Goal: Task Accomplishment & Management: Manage account settings

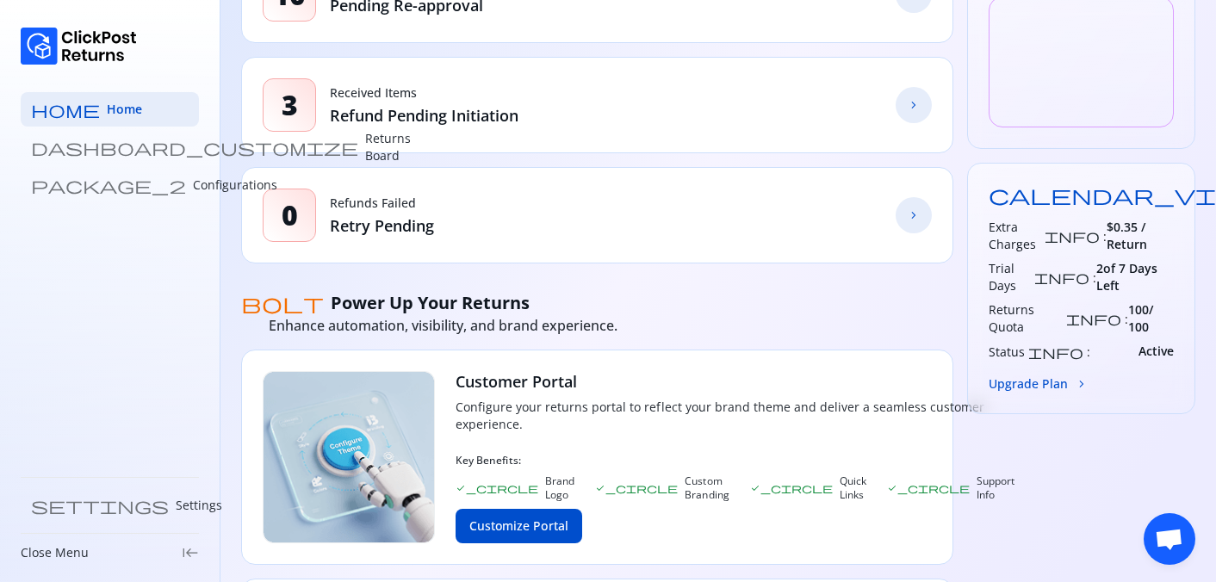
scroll to position [445, 0]
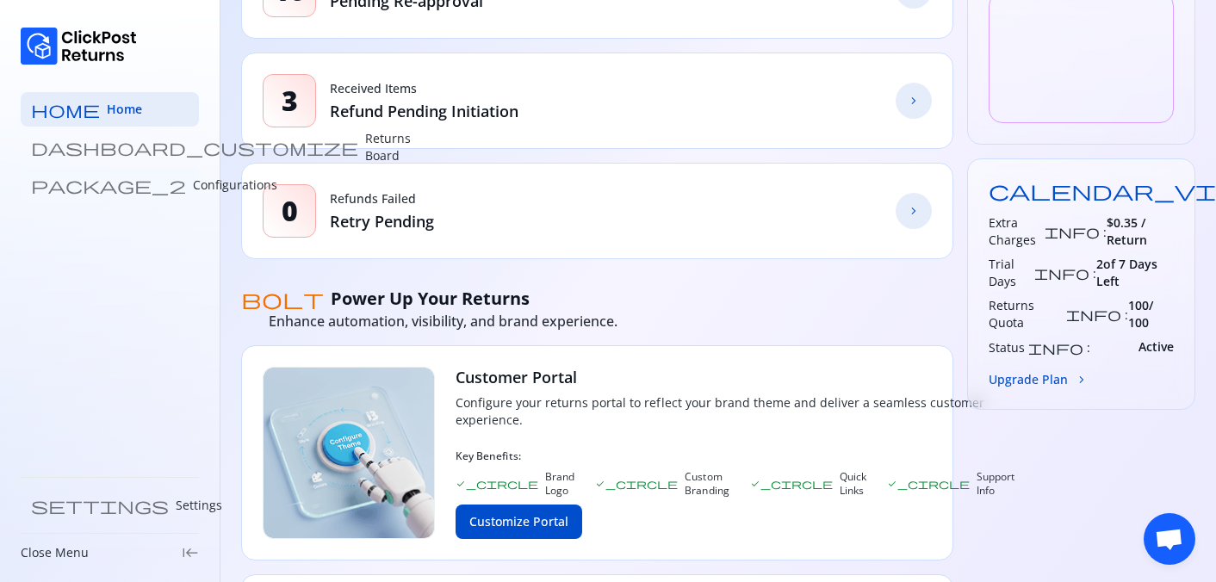
click at [121, 196] on link "package_2 Configurations" at bounding box center [110, 185] width 178 height 34
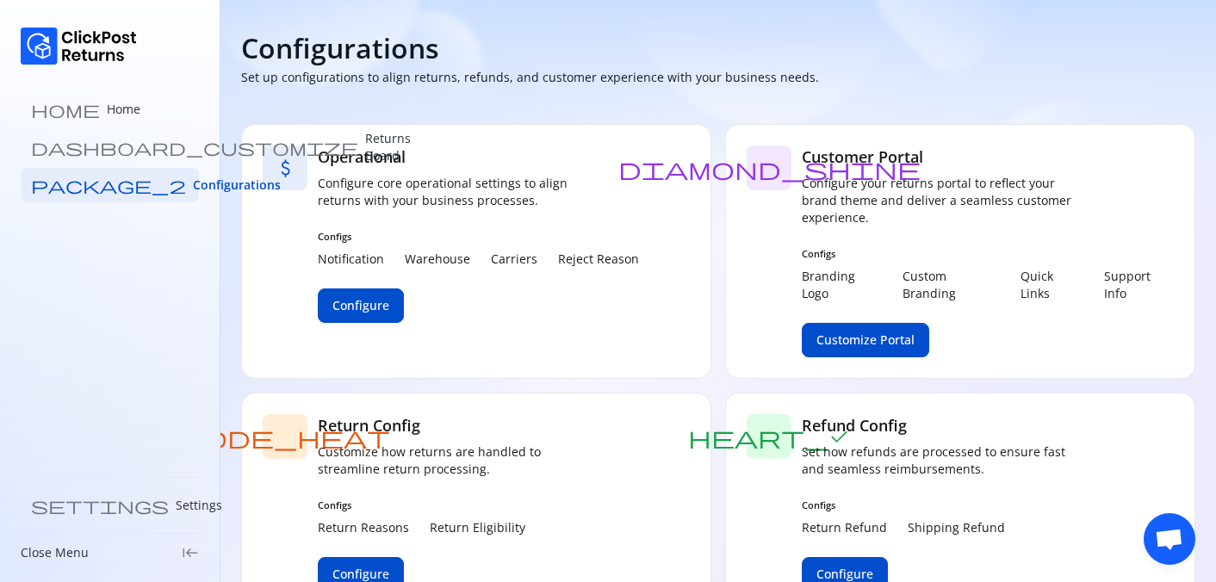
scroll to position [52, 0]
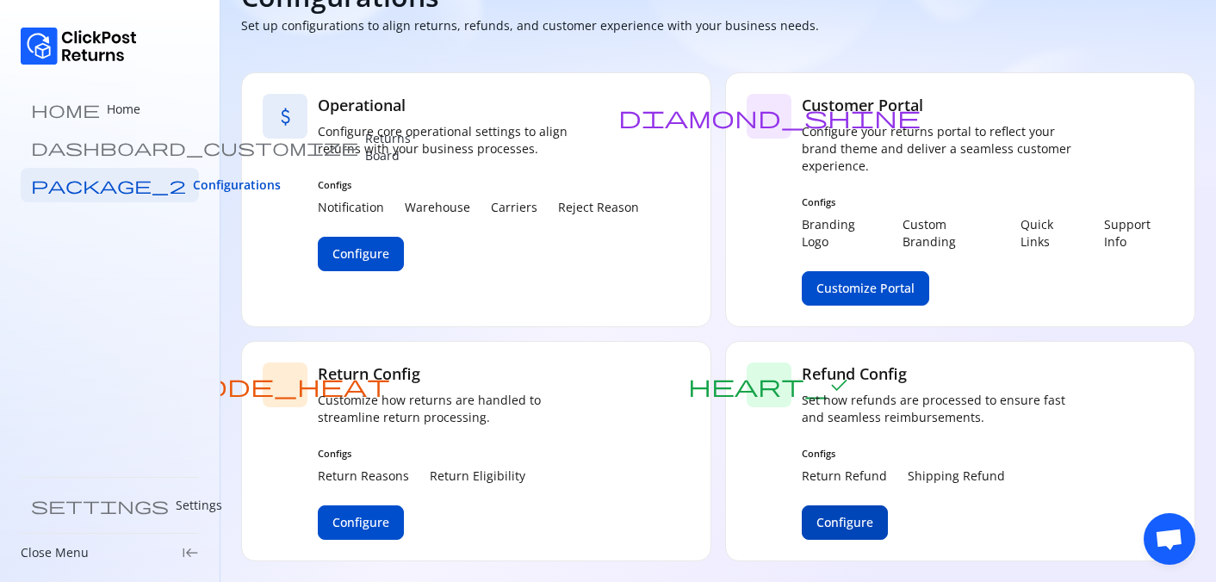
click at [851, 520] on span "Configure" at bounding box center [844, 522] width 57 height 17
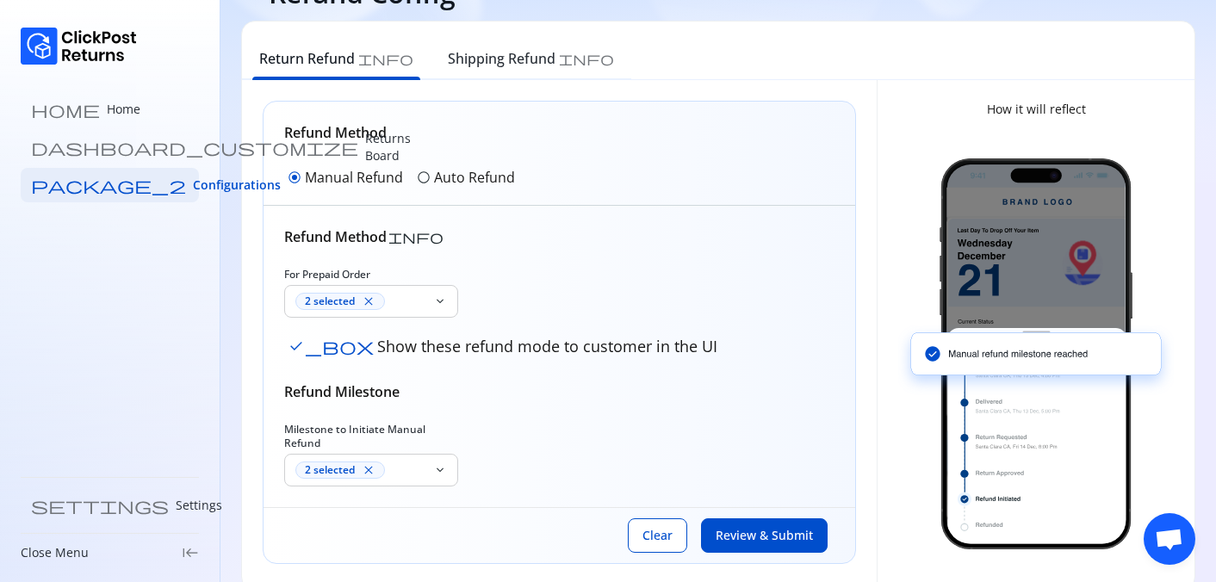
scroll to position [84, 0]
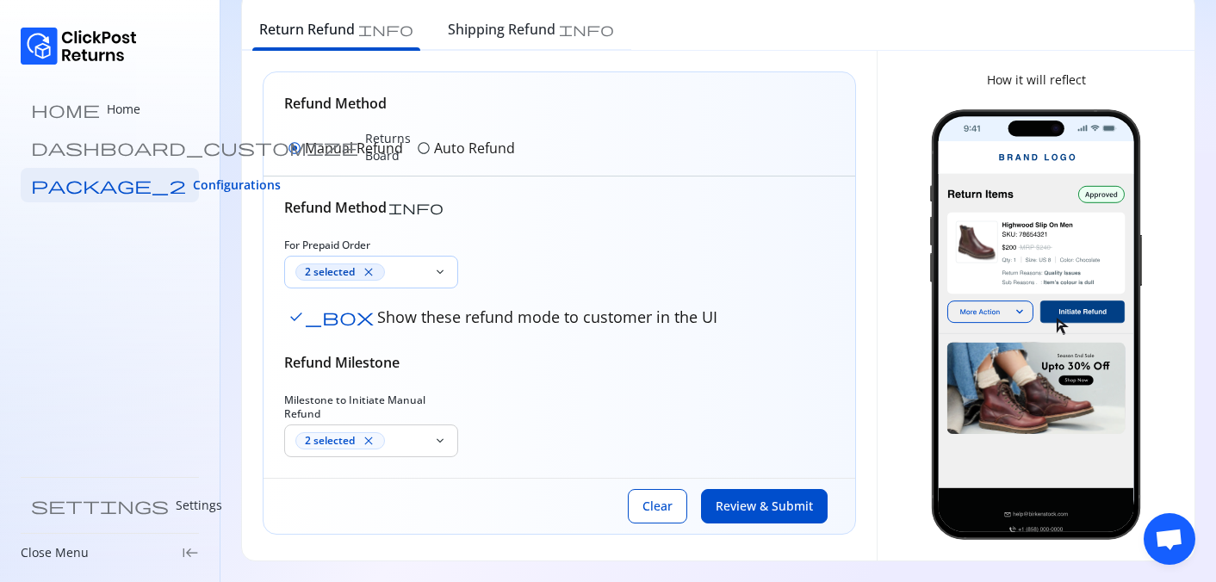
click at [360, 271] on div "2 selected close" at bounding box center [340, 271] width 90 height 17
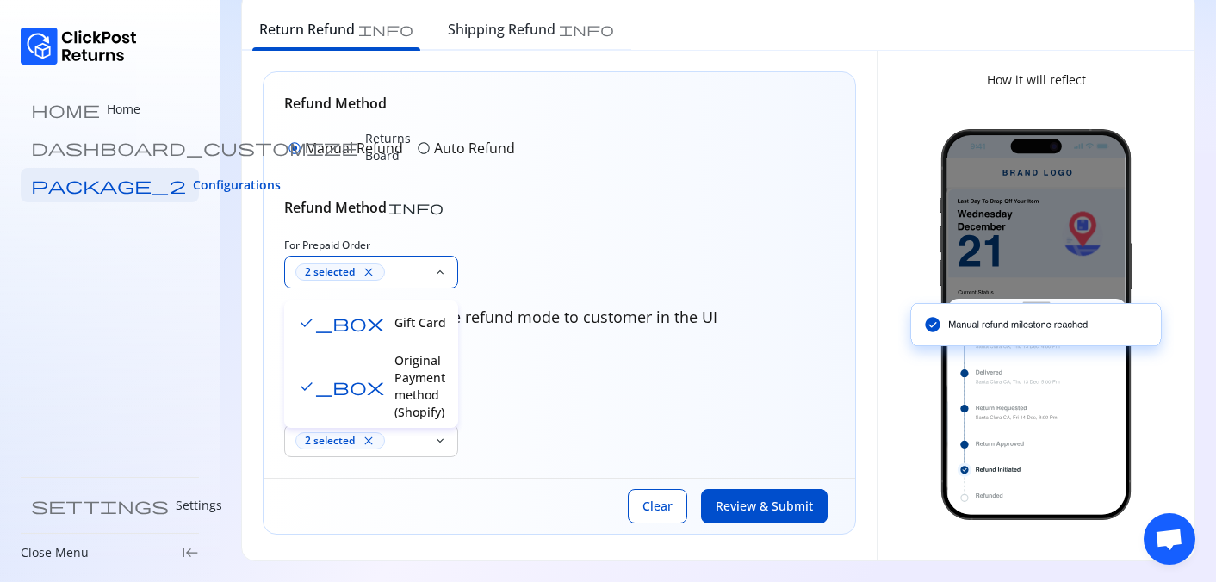
click at [535, 257] on div "For Prepaid Order 2 selected close keyboard_arrow_down check_box Show these ref…" at bounding box center [559, 285] width 550 height 93
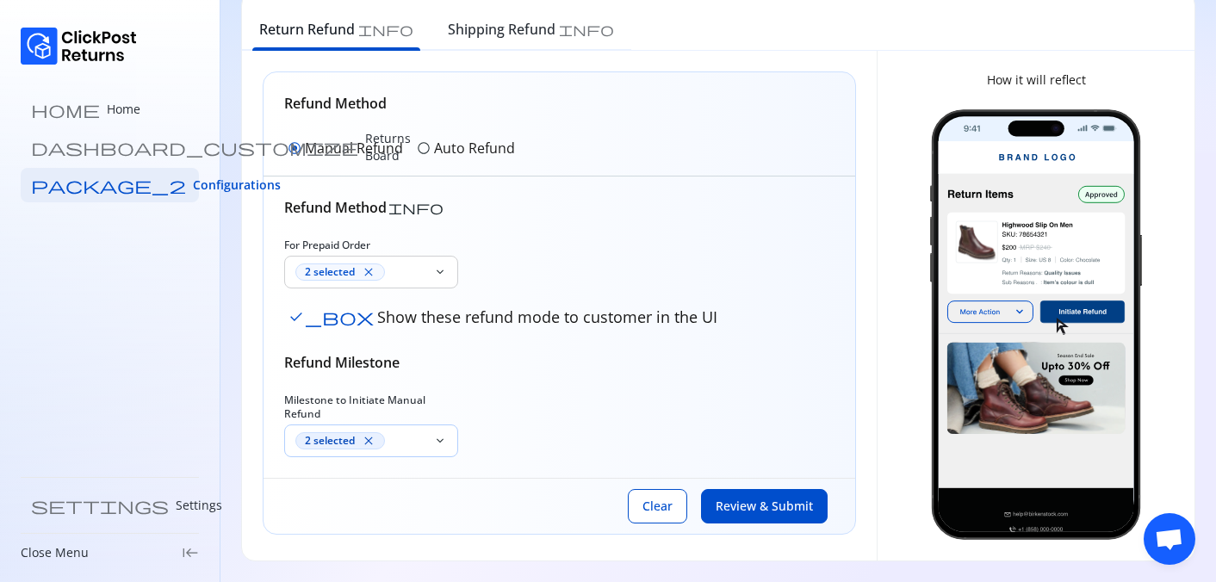
click at [368, 436] on span "close" at bounding box center [369, 441] width 14 height 14
click at [368, 436] on p "Select Input" at bounding box center [360, 440] width 131 height 17
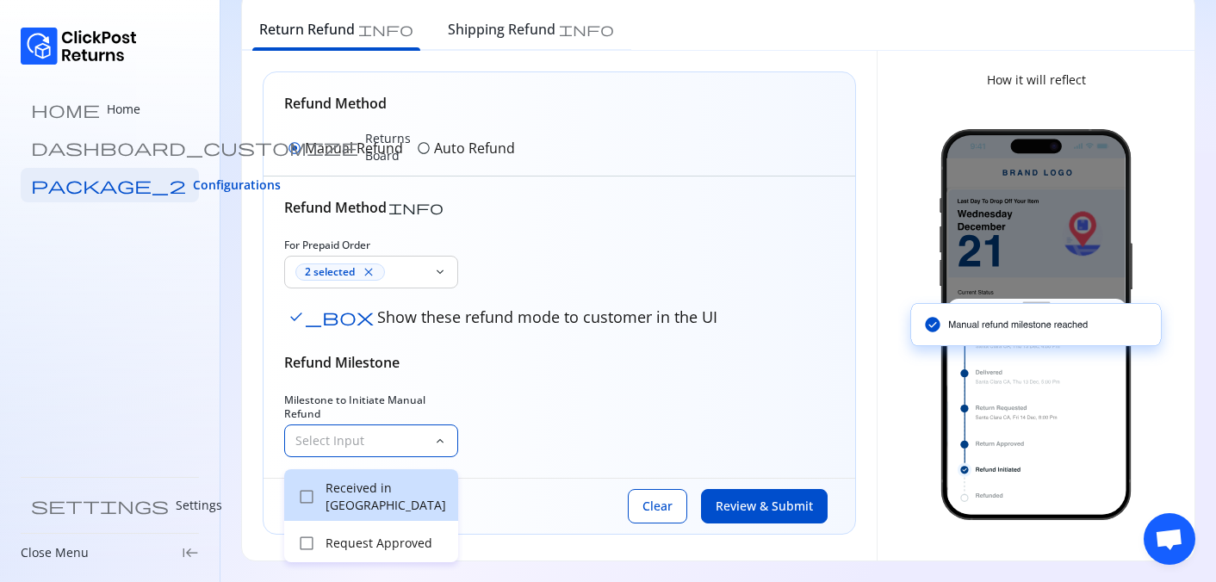
click at [376, 490] on p "Received in [GEOGRAPHIC_DATA]" at bounding box center [386, 497] width 122 height 34
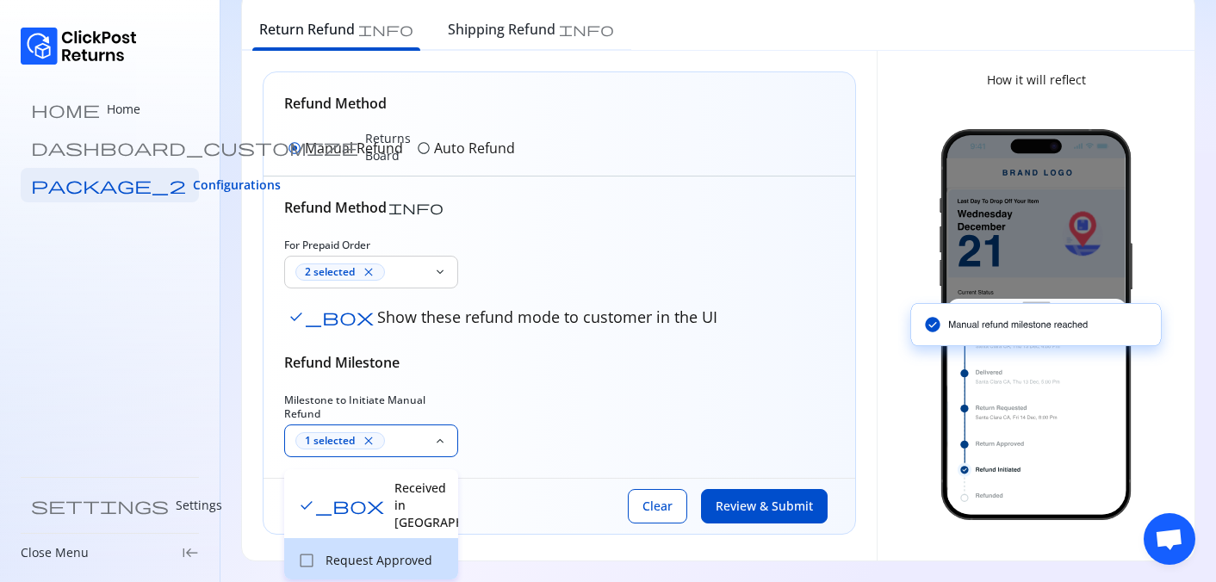
click at [402, 552] on p "Request Approved" at bounding box center [386, 560] width 122 height 17
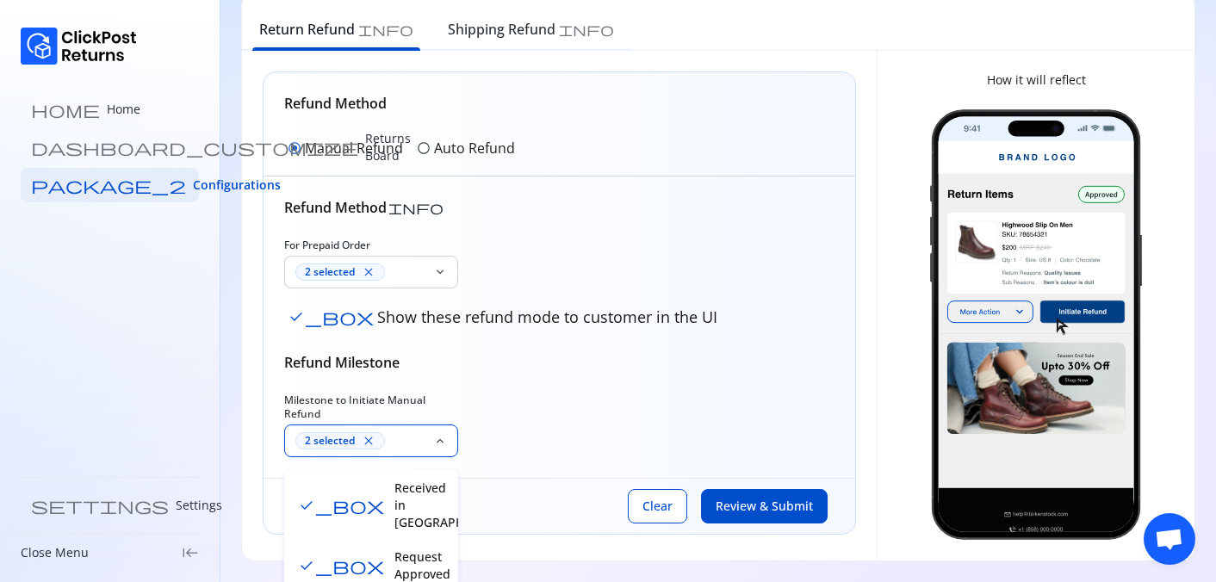
click at [536, 404] on div "Milestone to Initiate Manual Refund 2 selected close keyboard_arrow_down" at bounding box center [559, 426] width 550 height 64
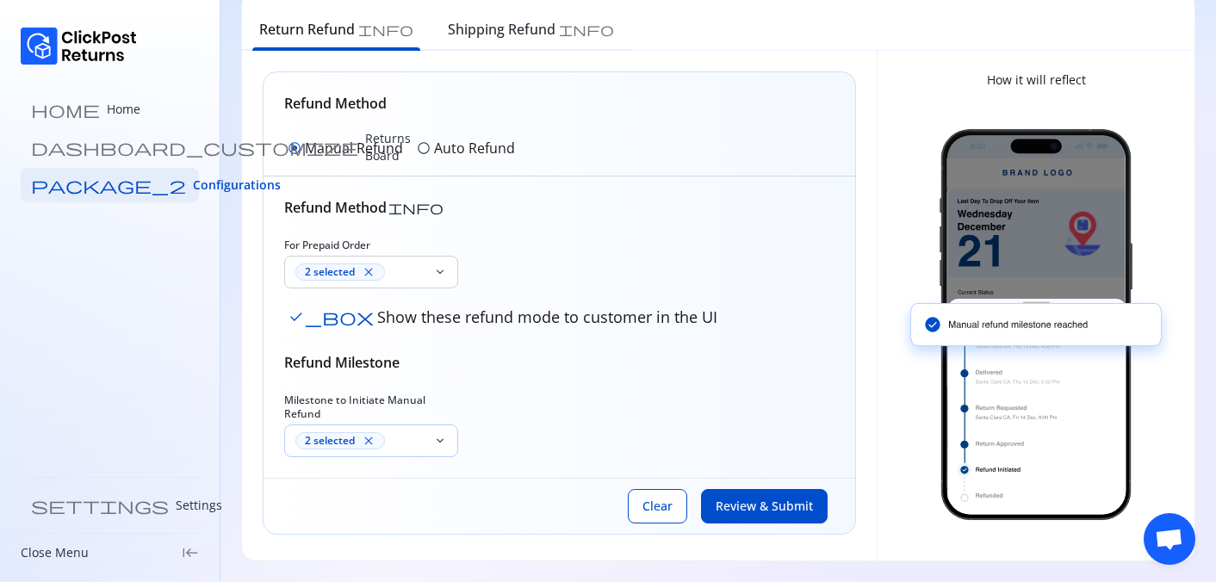
click at [431, 147] on div "radio_button_unchecked Auto Refund" at bounding box center [465, 148] width 105 height 28
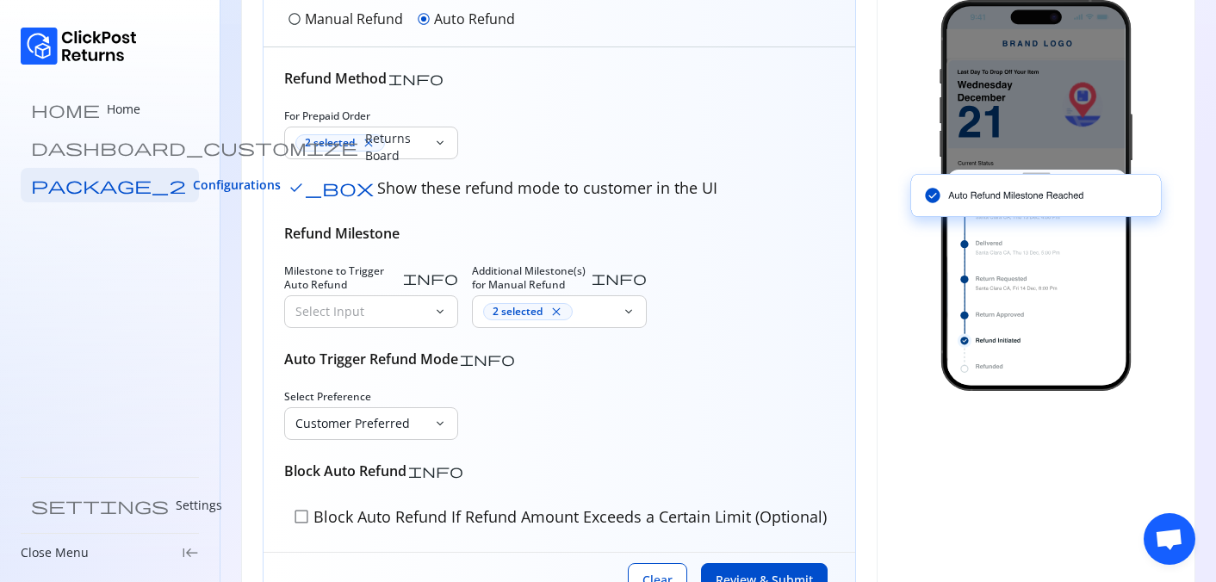
scroll to position [213, 0]
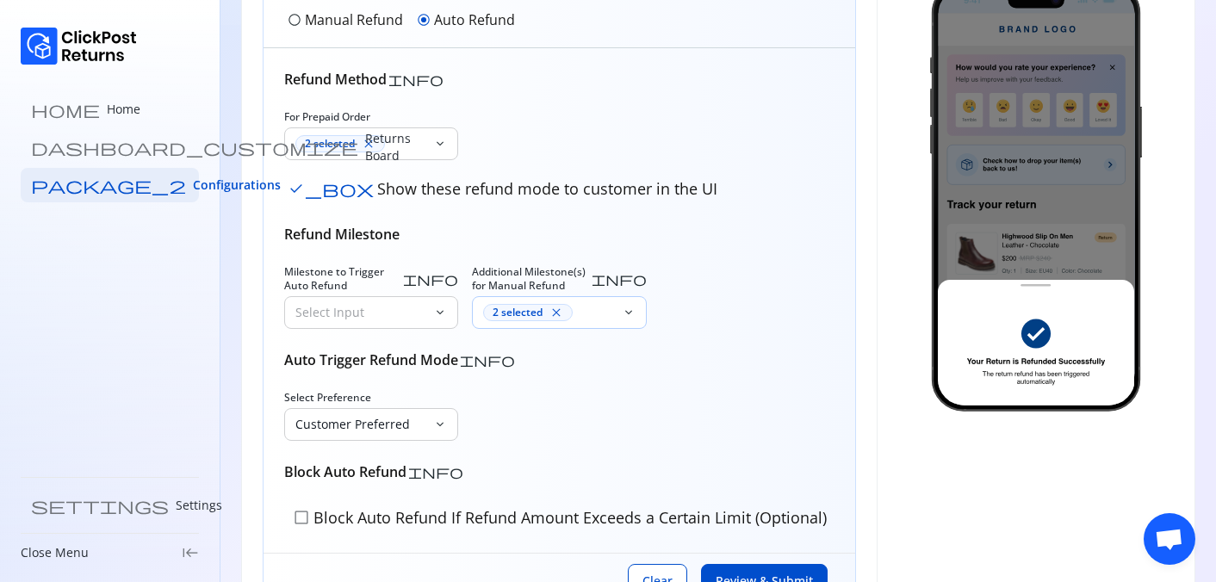
click at [537, 301] on div "2 selected close" at bounding box center [547, 312] width 148 height 31
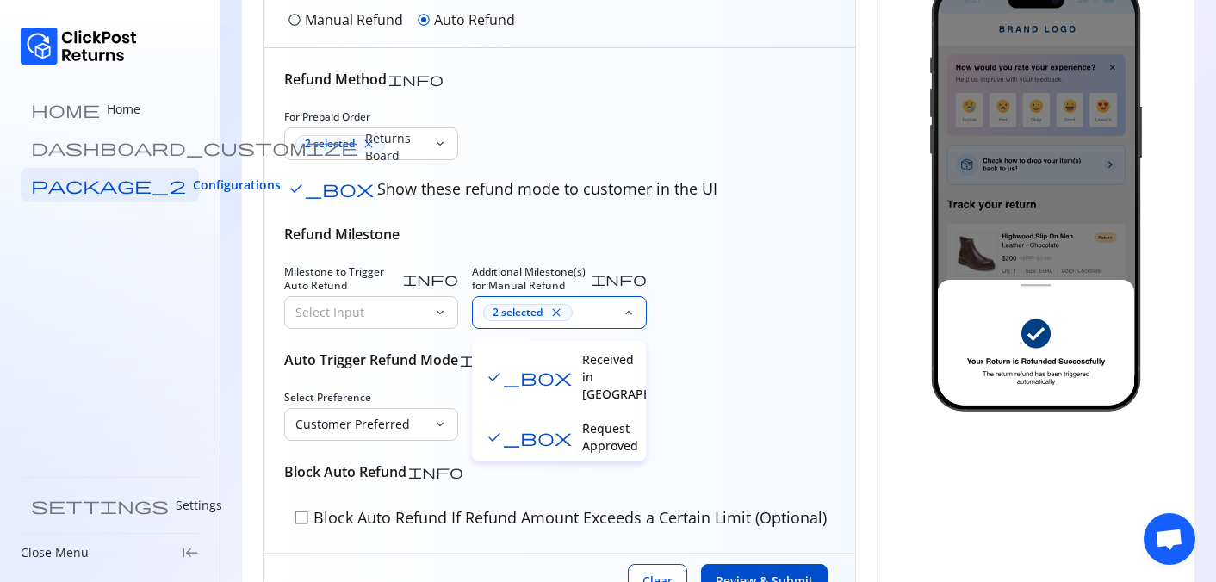
click at [582, 379] on p "Received in [GEOGRAPHIC_DATA]" at bounding box center [608, 377] width 53 height 52
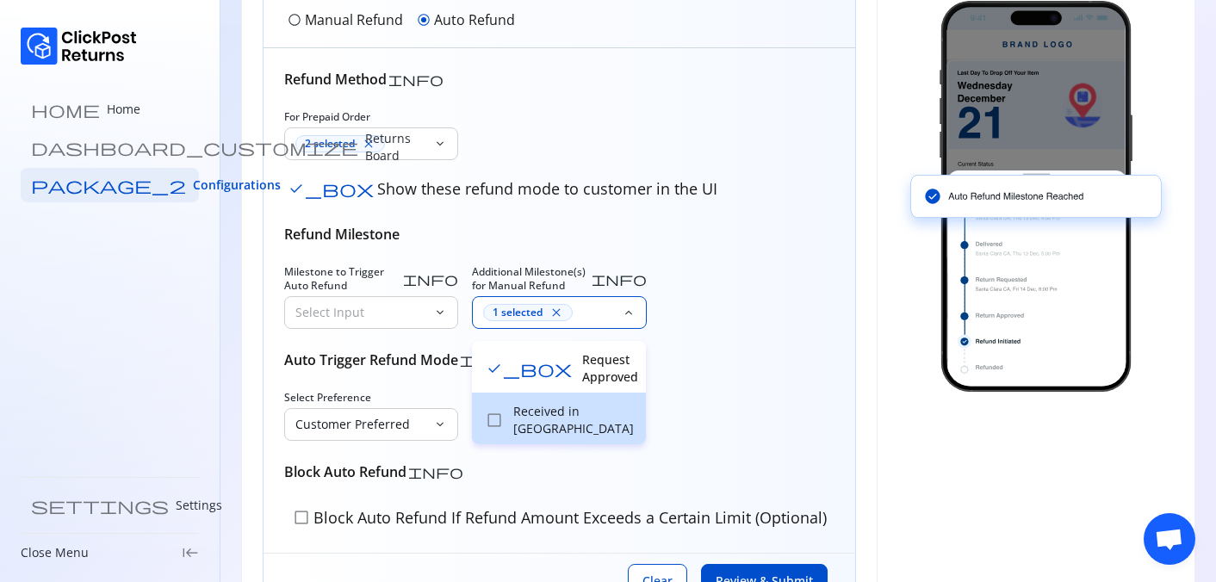
click at [548, 413] on p "Received in [GEOGRAPHIC_DATA]" at bounding box center [574, 420] width 122 height 34
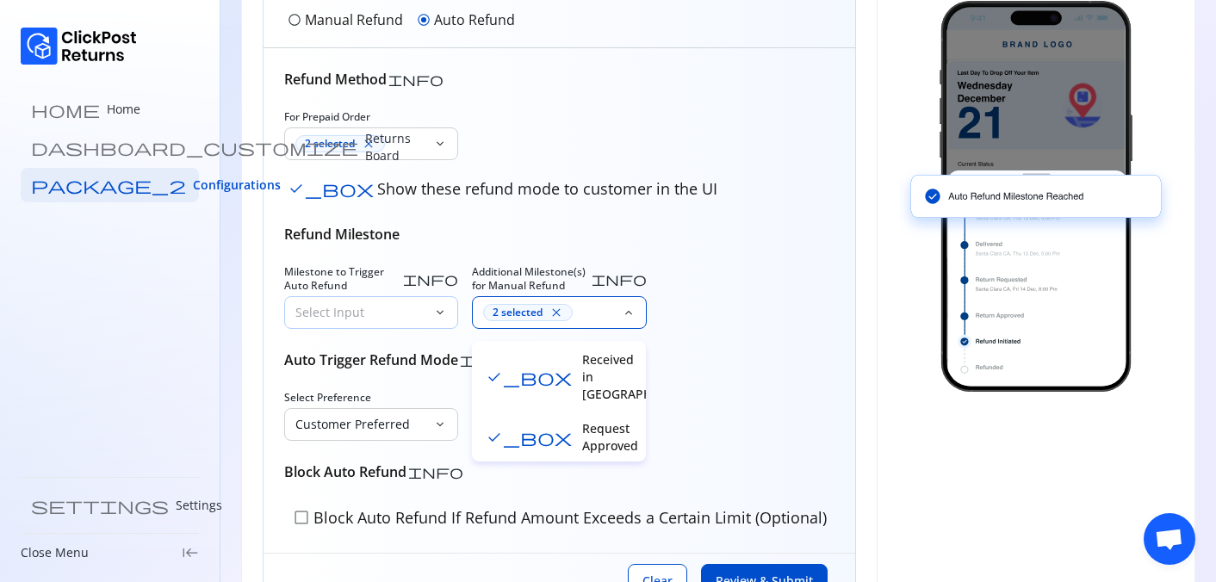
click at [407, 314] on p "Select Input" at bounding box center [360, 312] width 131 height 17
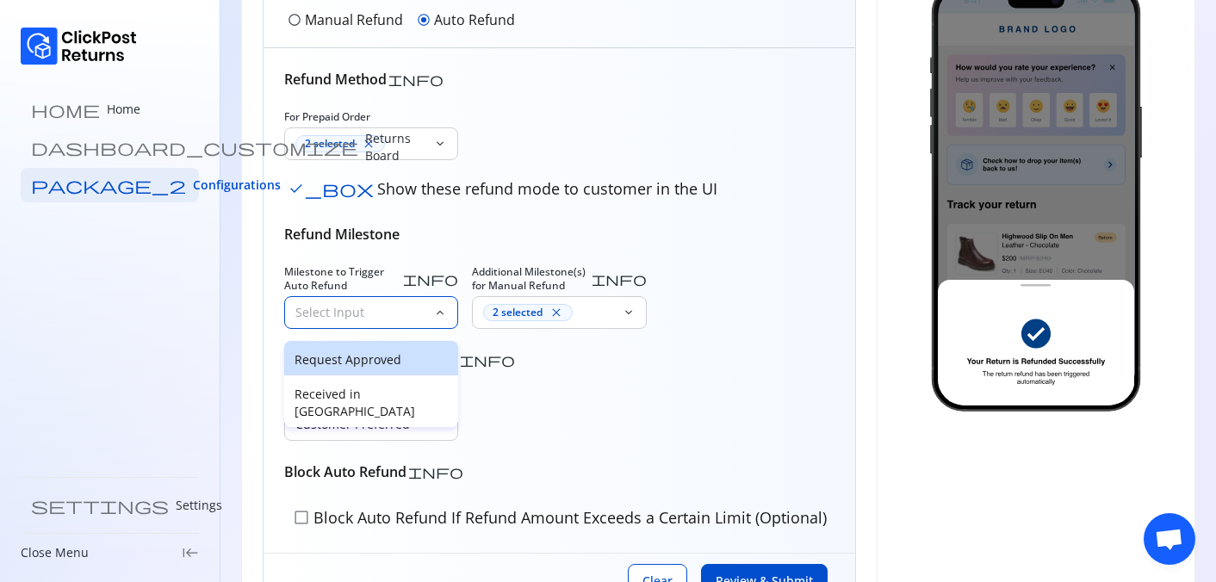
click at [390, 365] on p "Request Approved" at bounding box center [370, 359] width 153 height 17
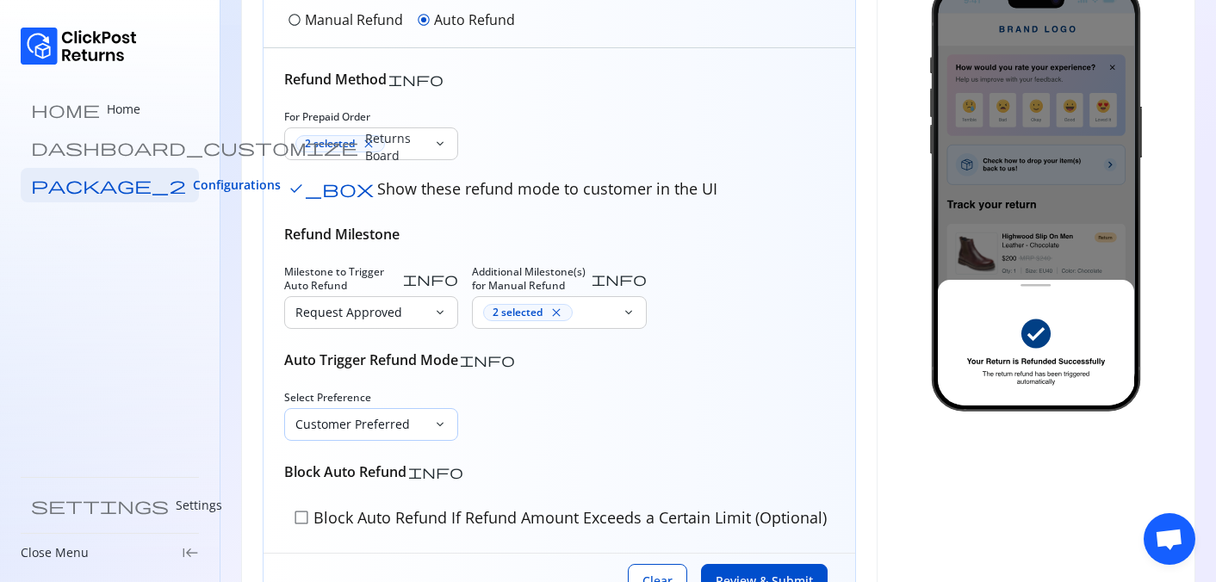
click at [402, 414] on div "Customer Preferred" at bounding box center [359, 424] width 148 height 31
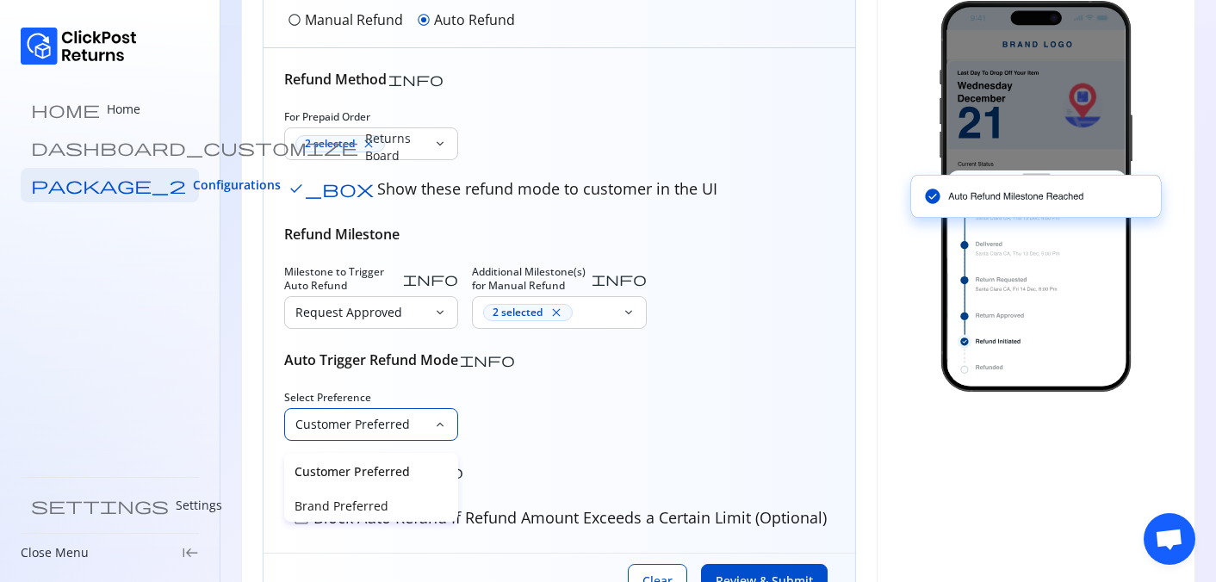
click at [402, 462] on div "Customer Preferred" at bounding box center [371, 470] width 174 height 34
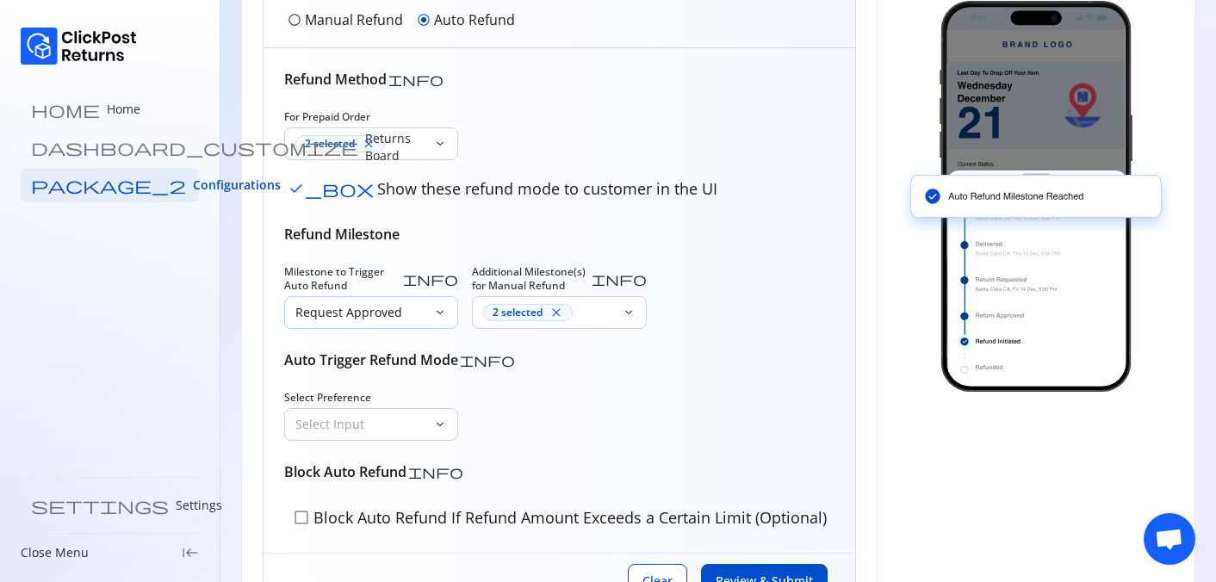
scroll to position [0, 0]
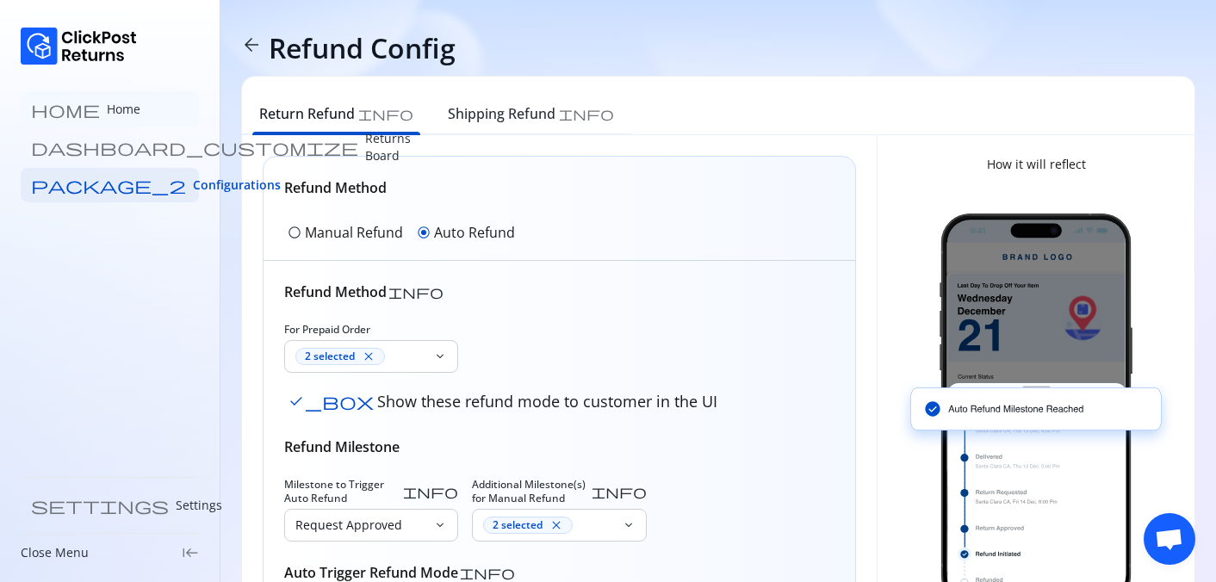
click at [137, 112] on link "home Home" at bounding box center [110, 109] width 178 height 34
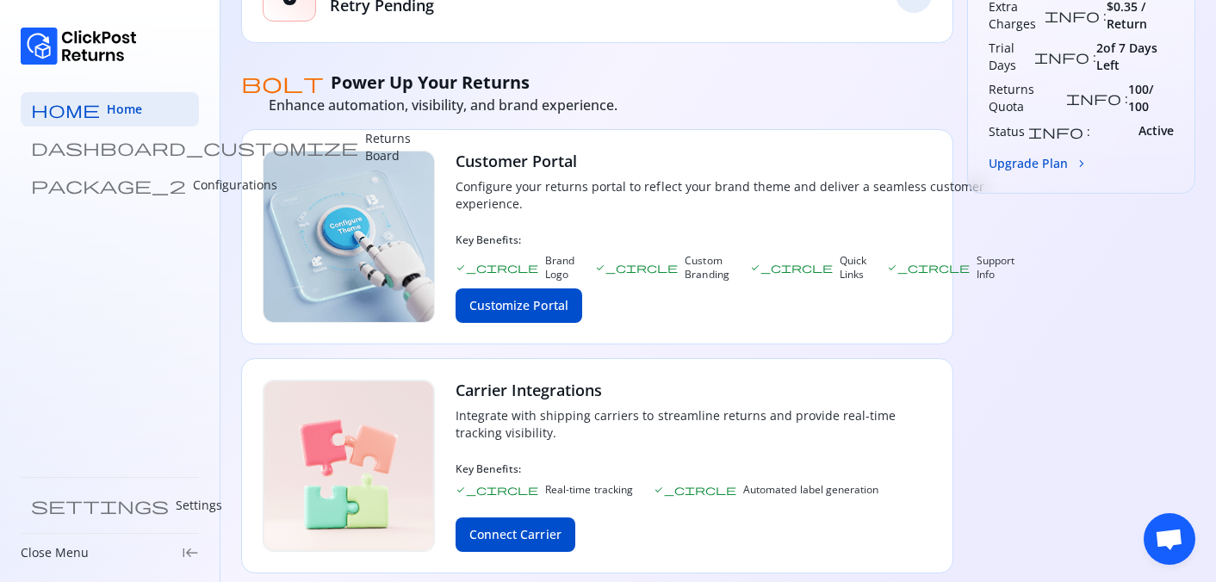
scroll to position [882, 0]
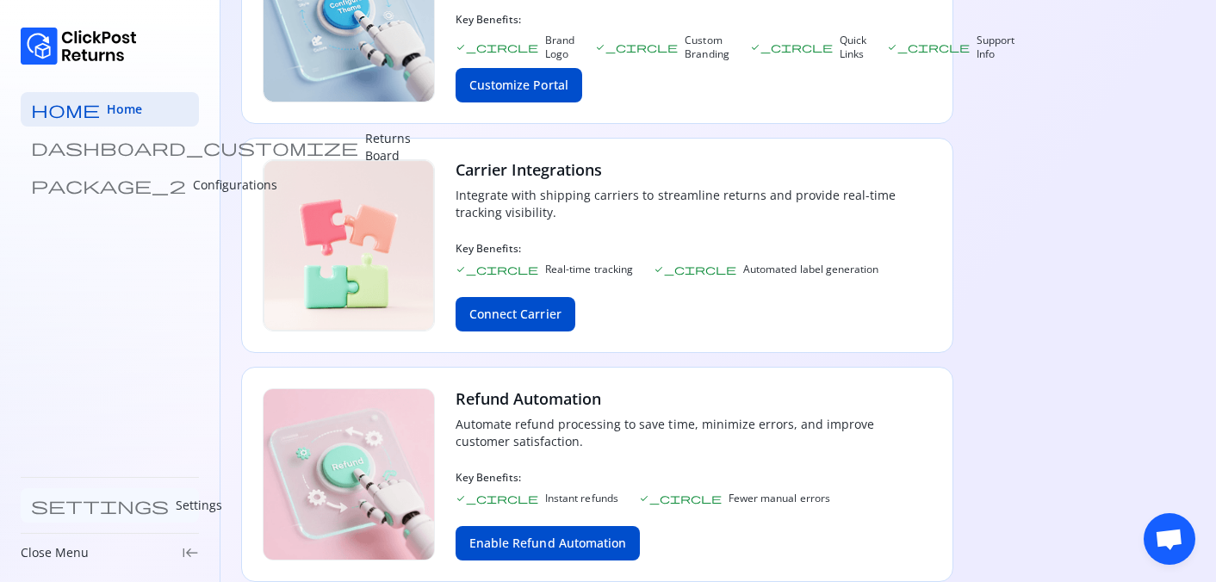
click at [69, 517] on link "settings Settings" at bounding box center [110, 505] width 178 height 34
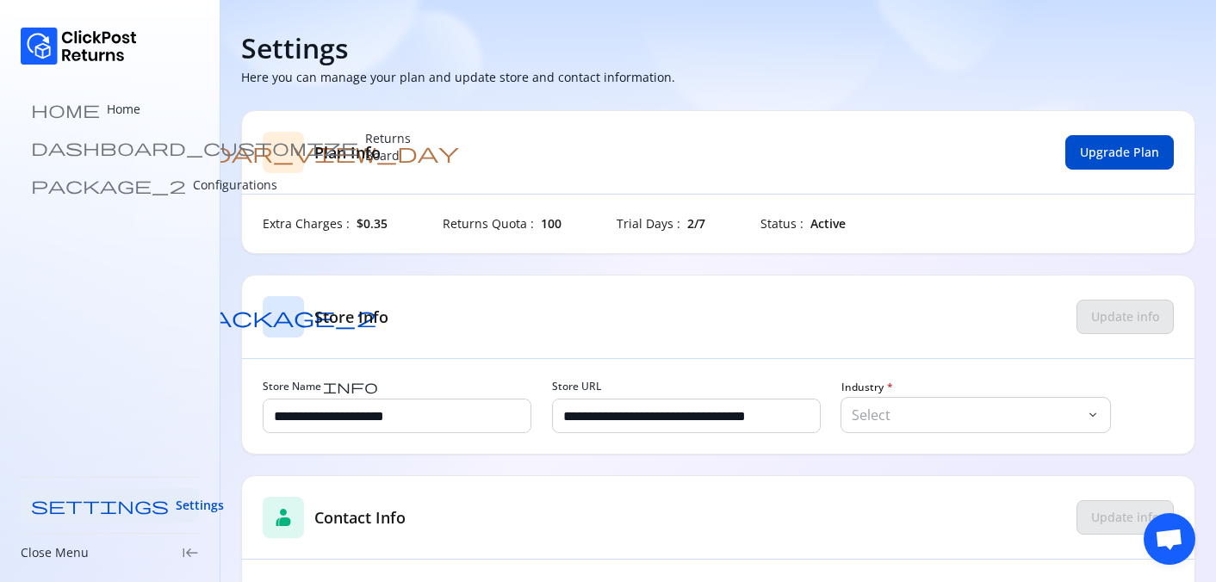
scroll to position [94, 0]
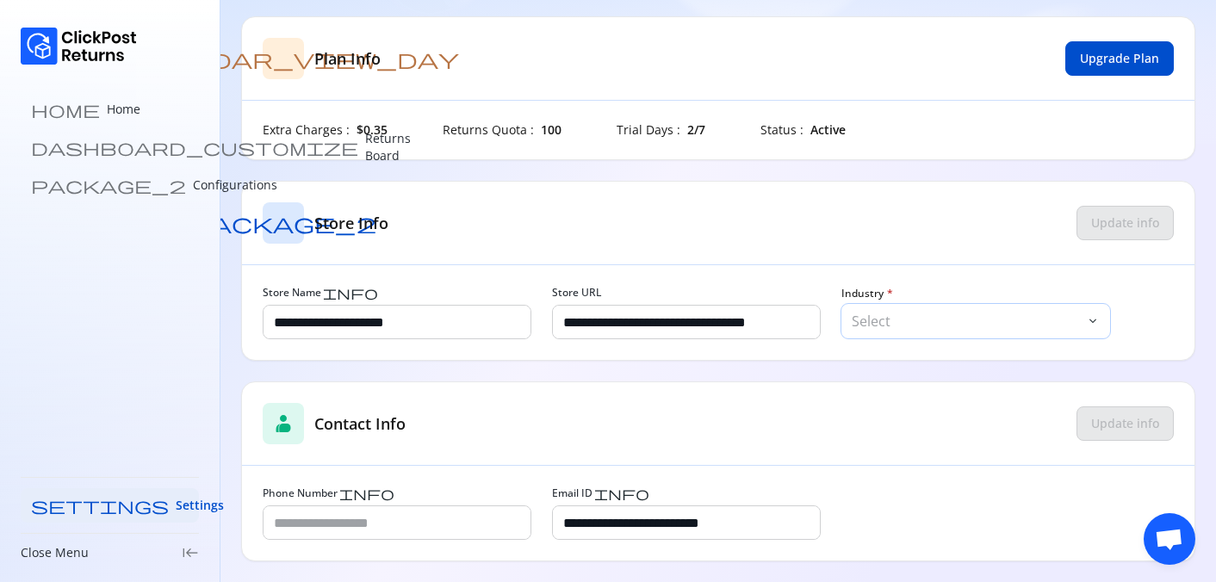
click at [945, 314] on p "Select" at bounding box center [967, 321] width 231 height 21
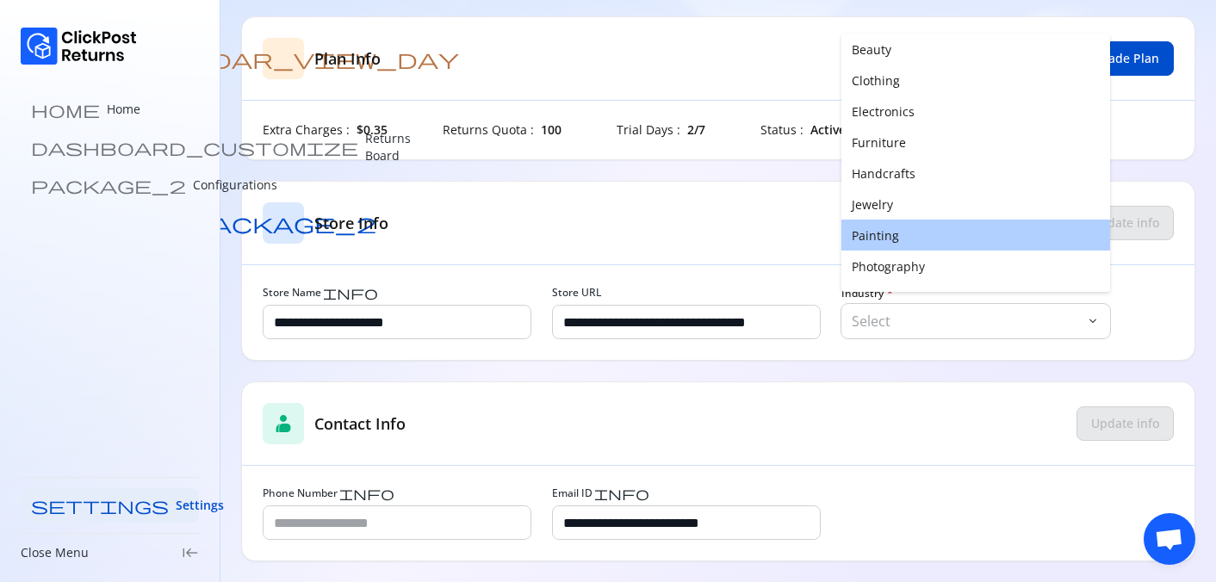
click at [925, 224] on button "Painting" at bounding box center [975, 235] width 269 height 31
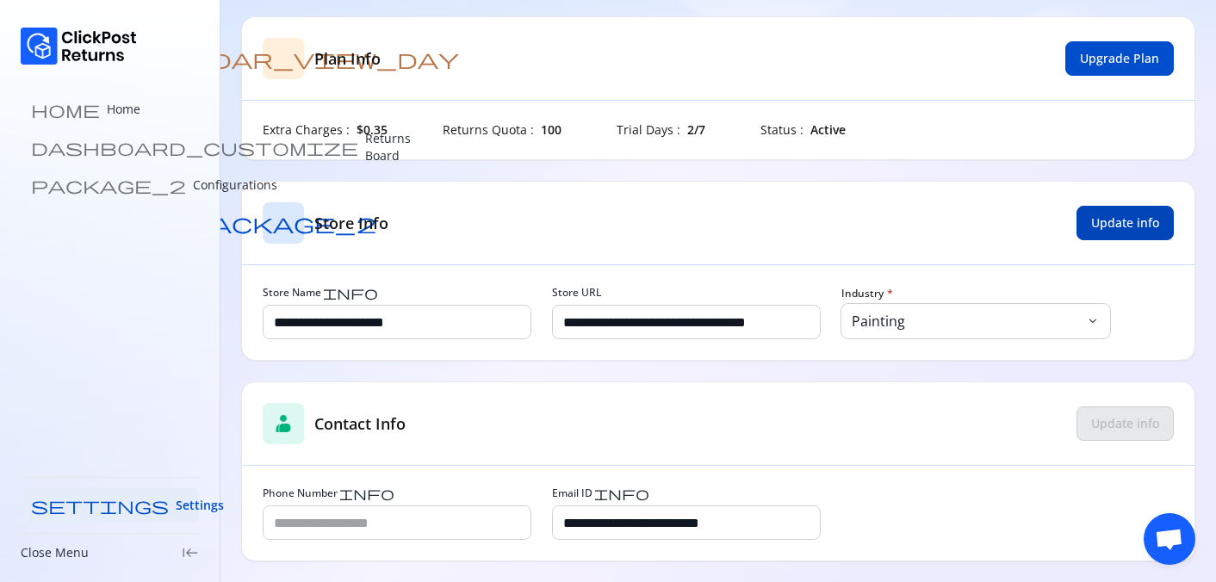
click at [1118, 235] on button "Update info" at bounding box center [1124, 223] width 97 height 34
click at [107, 116] on p "Home" at bounding box center [124, 109] width 34 height 17
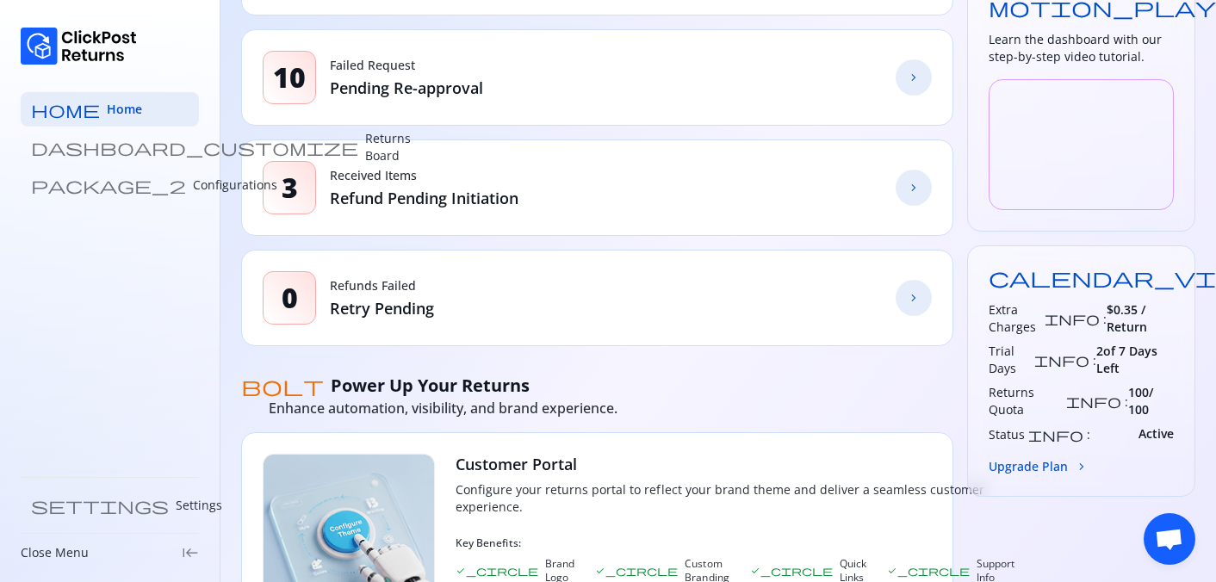
scroll to position [532, 0]
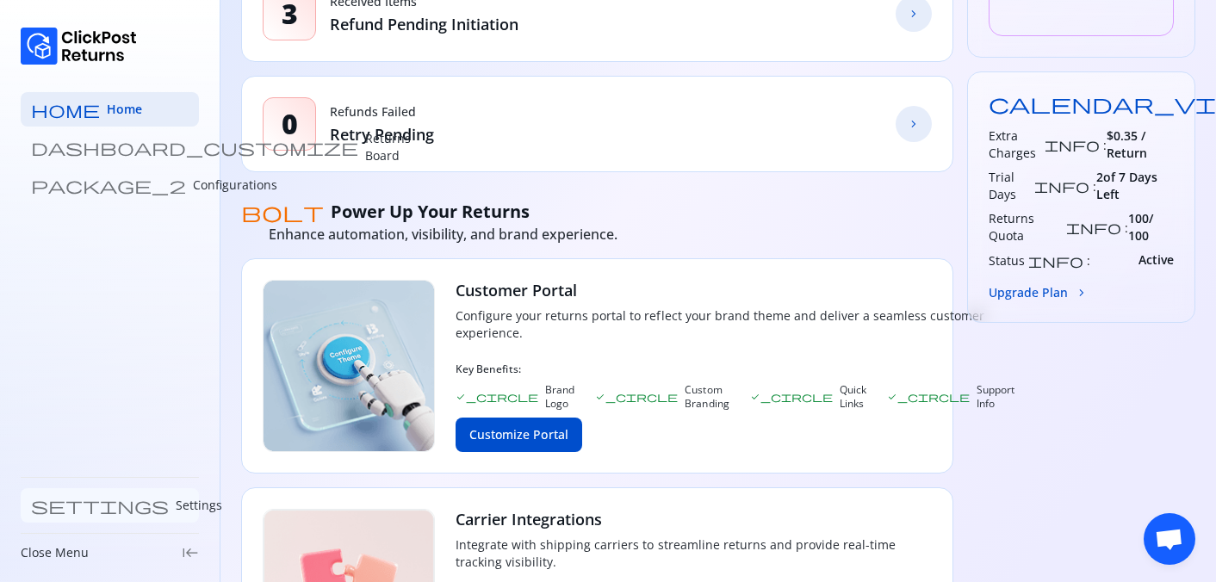
click at [76, 517] on link "settings Settings" at bounding box center [110, 505] width 178 height 34
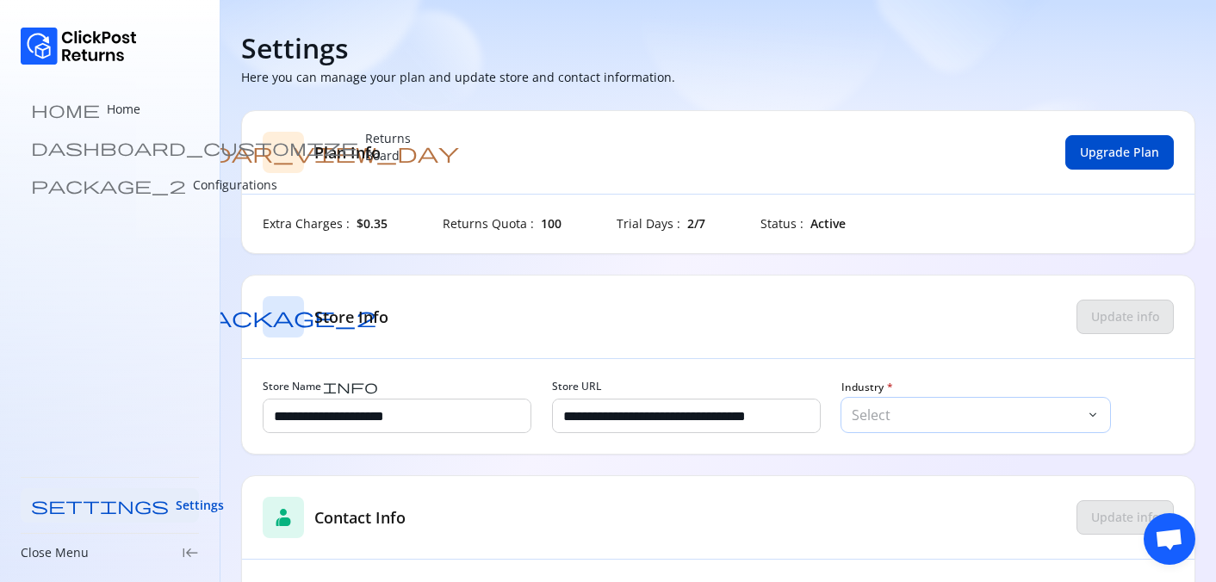
click at [894, 403] on button "Select keyboard_arrow_down" at bounding box center [975, 415] width 269 height 34
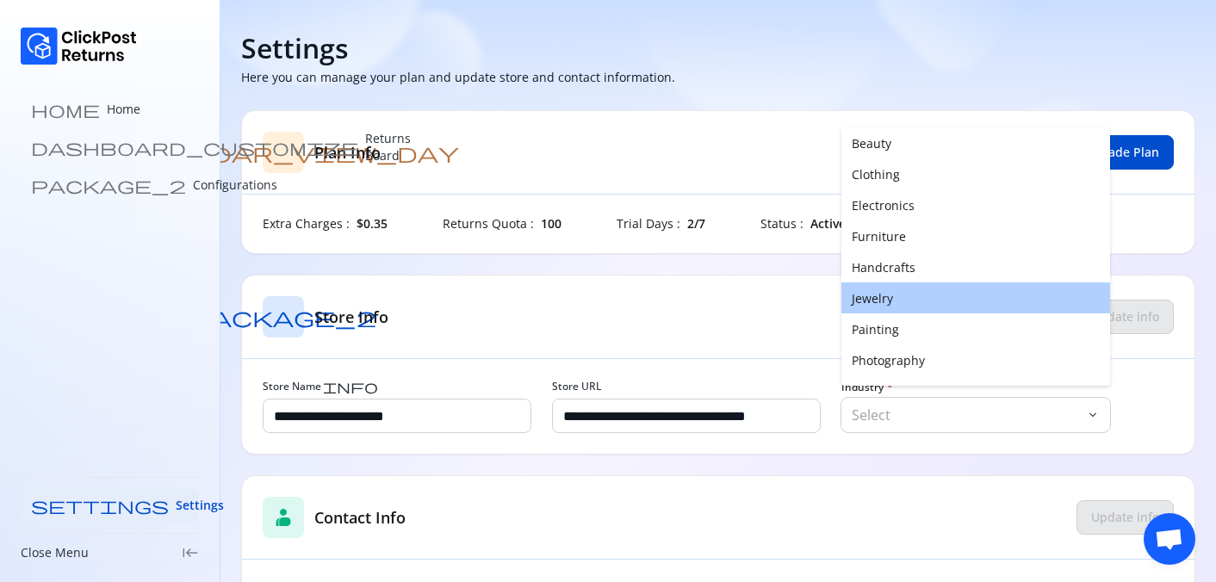
click at [883, 311] on button "Jewelry" at bounding box center [975, 297] width 269 height 31
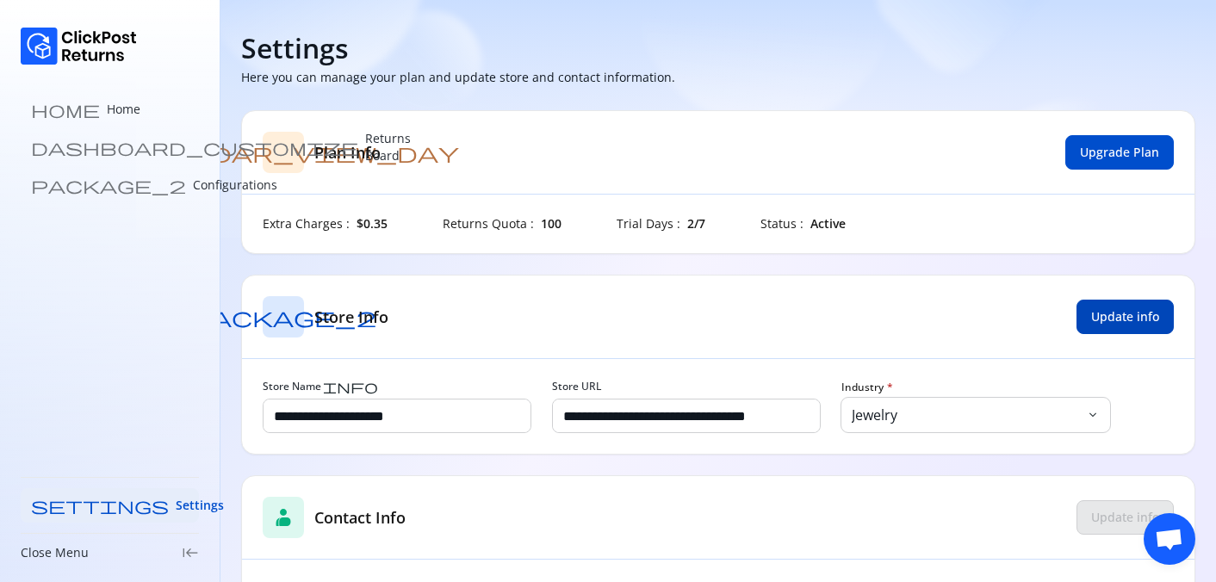
click at [1136, 325] on button "Update info" at bounding box center [1124, 317] width 97 height 34
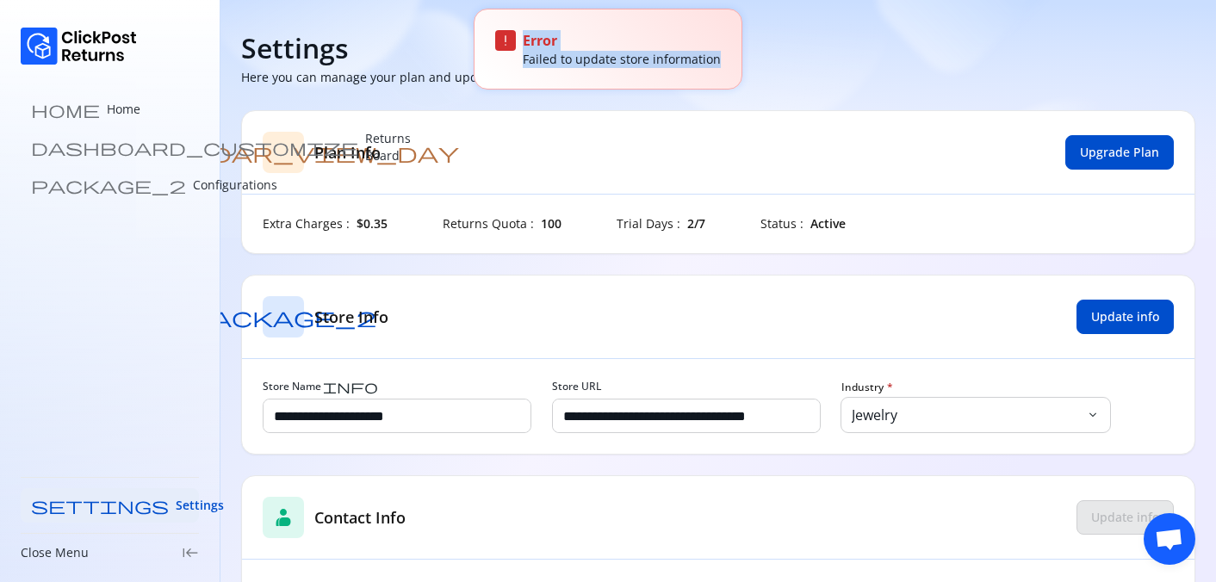
drag, startPoint x: 518, startPoint y: 56, endPoint x: 738, endPoint y: 55, distance: 220.4
click at [739, 56] on div "exclamation Error Failed to update store information" at bounding box center [608, 49] width 269 height 81
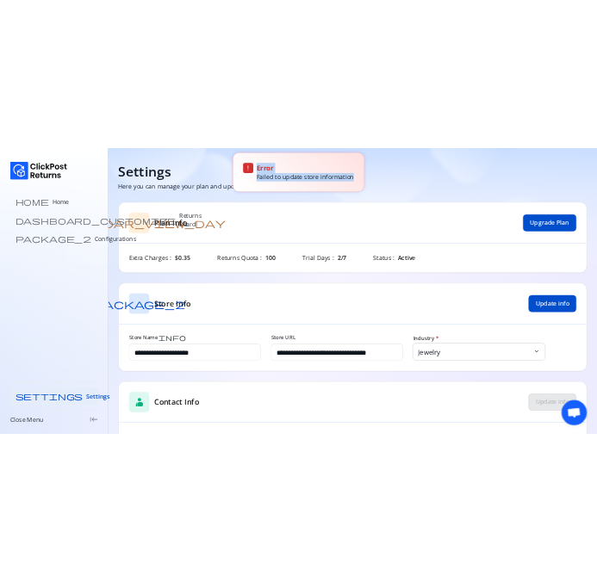
scroll to position [94, 0]
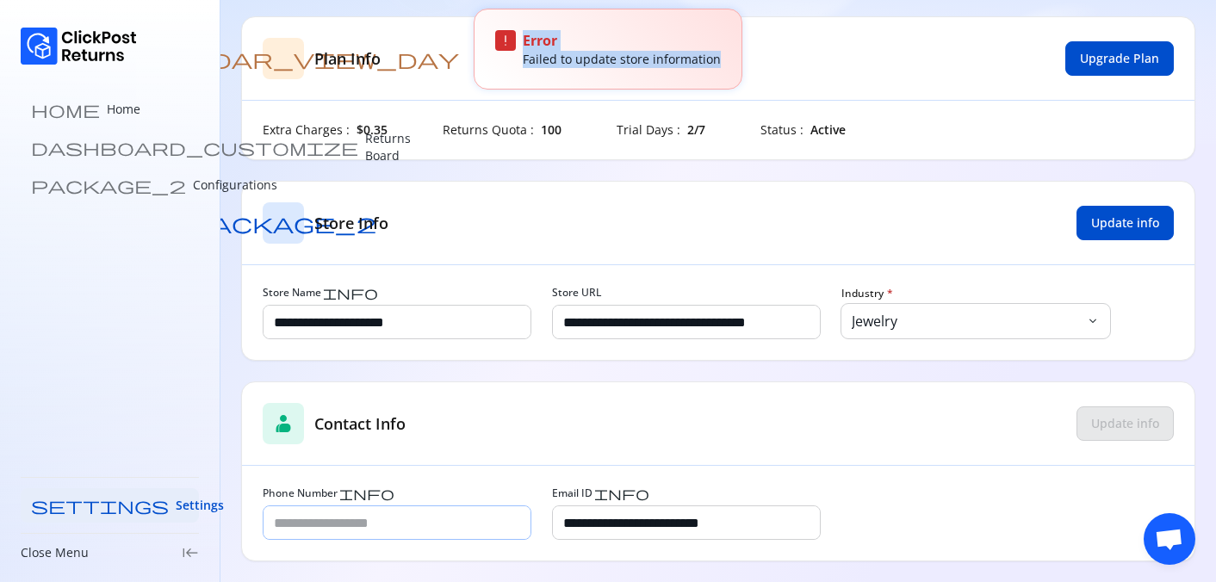
click at [400, 530] on input "Phone Number info" at bounding box center [396, 522] width 267 height 33
type input "**********"
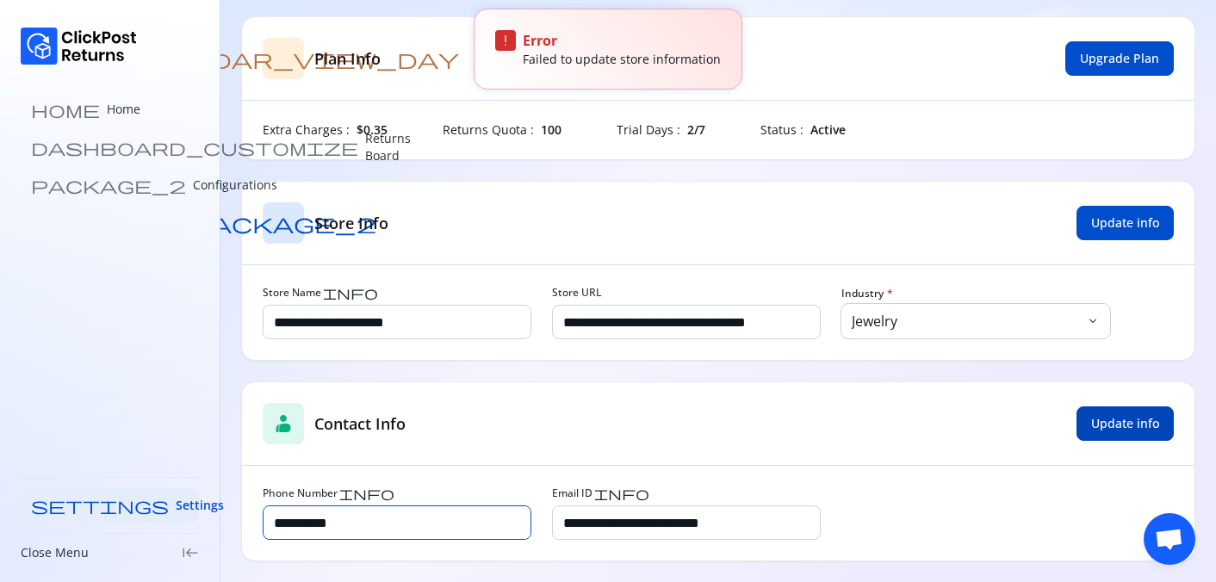
click at [1160, 420] on button "Update info" at bounding box center [1124, 423] width 97 height 34
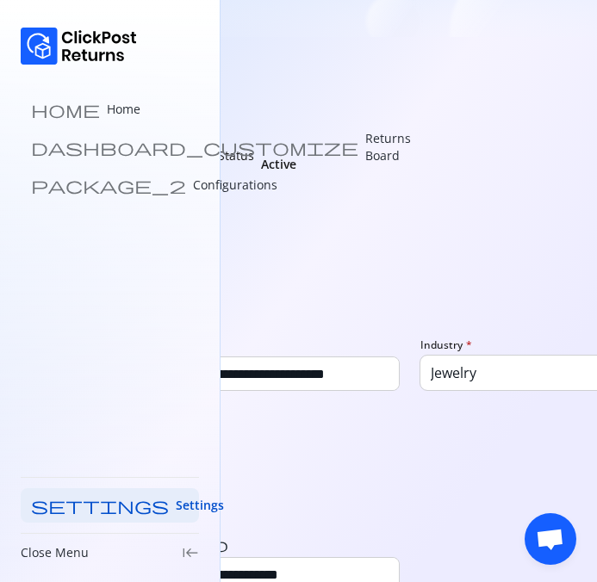
scroll to position [0, 422]
click at [519, 380] on p "Jewelry" at bounding box center [545, 373] width 231 height 21
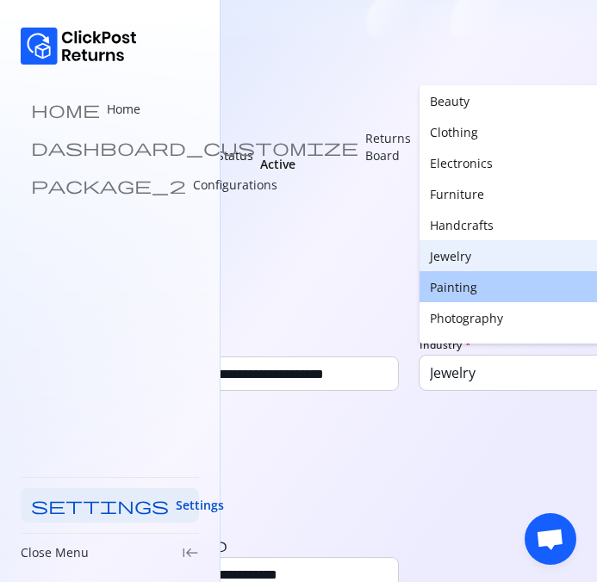
click at [474, 285] on button "Painting" at bounding box center [553, 286] width 269 height 31
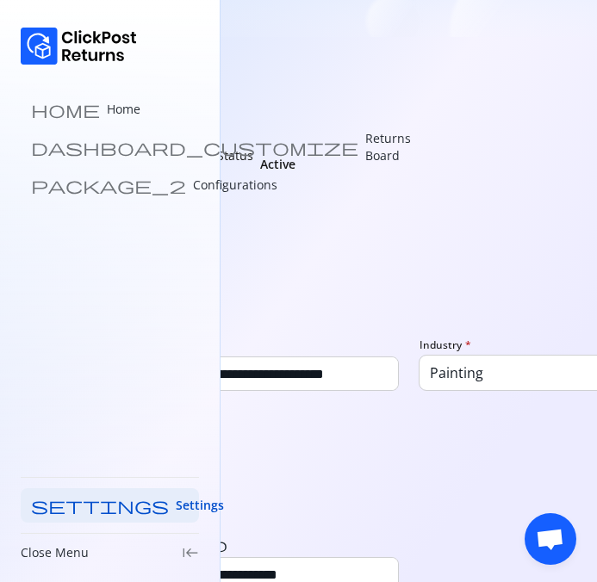
scroll to position [0, 0]
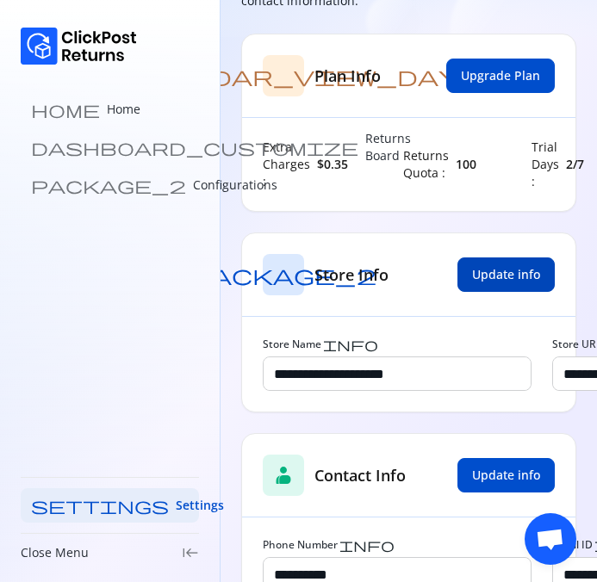
click at [482, 281] on span "Update info" at bounding box center [506, 274] width 68 height 17
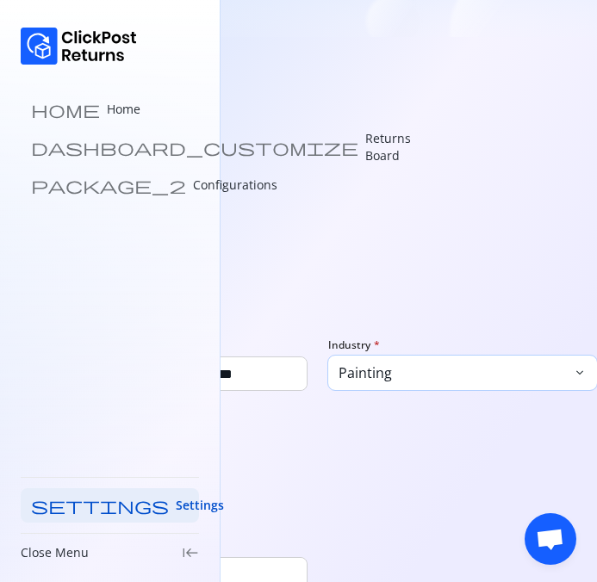
click at [446, 379] on p "Painting" at bounding box center [453, 373] width 231 height 21
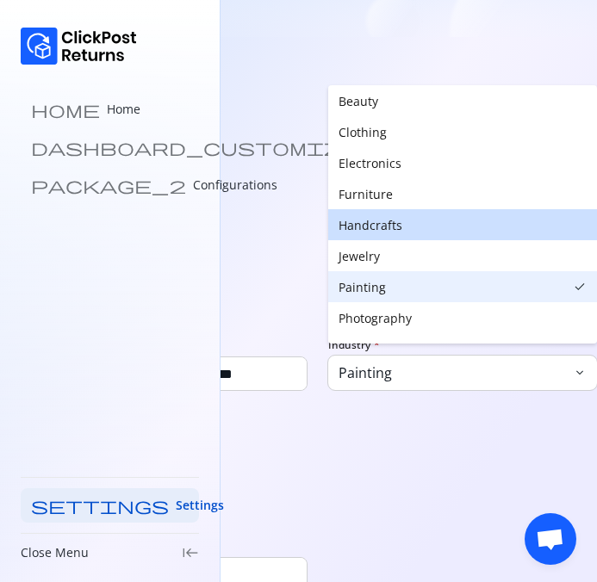
click at [400, 230] on button "Handcrafts" at bounding box center [462, 224] width 269 height 31
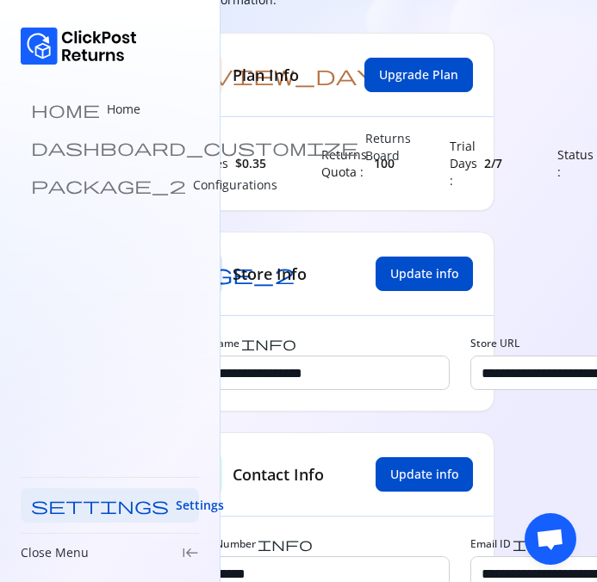
scroll to position [0, 0]
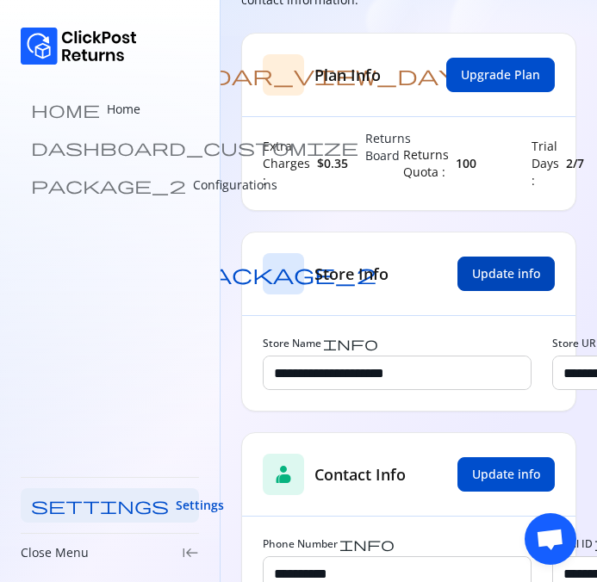
click at [503, 280] on span "Update info" at bounding box center [506, 273] width 68 height 17
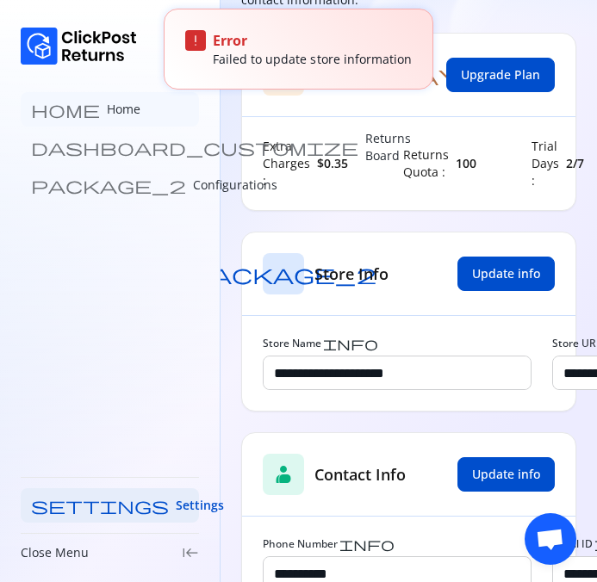
click at [127, 109] on link "home Home" at bounding box center [110, 109] width 178 height 34
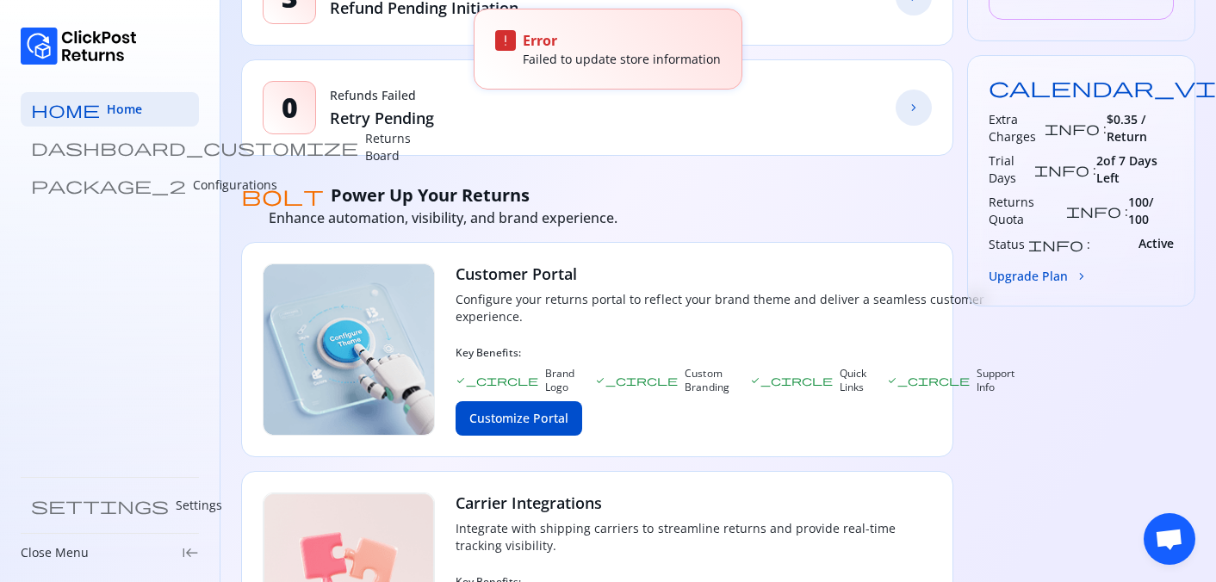
scroll to position [593, 0]
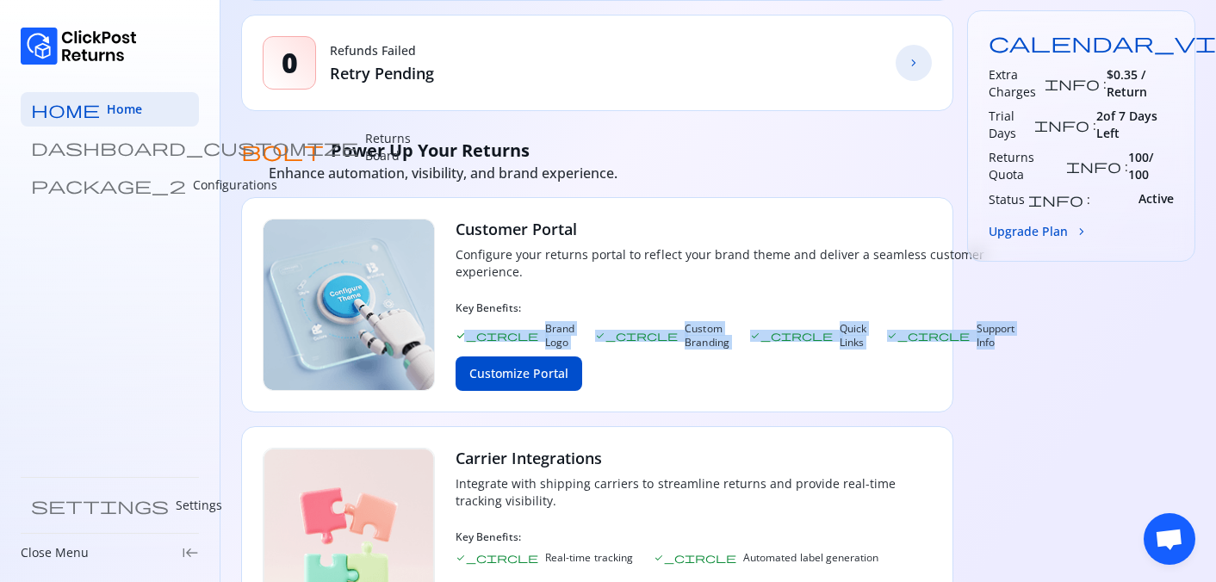
drag, startPoint x: 436, startPoint y: 328, endPoint x: 836, endPoint y: 326, distance: 400.4
click at [837, 328] on div "check_circle Brand Logo check_circle Custom Branding check_circle Quick Links c…" at bounding box center [735, 336] width 559 height 28
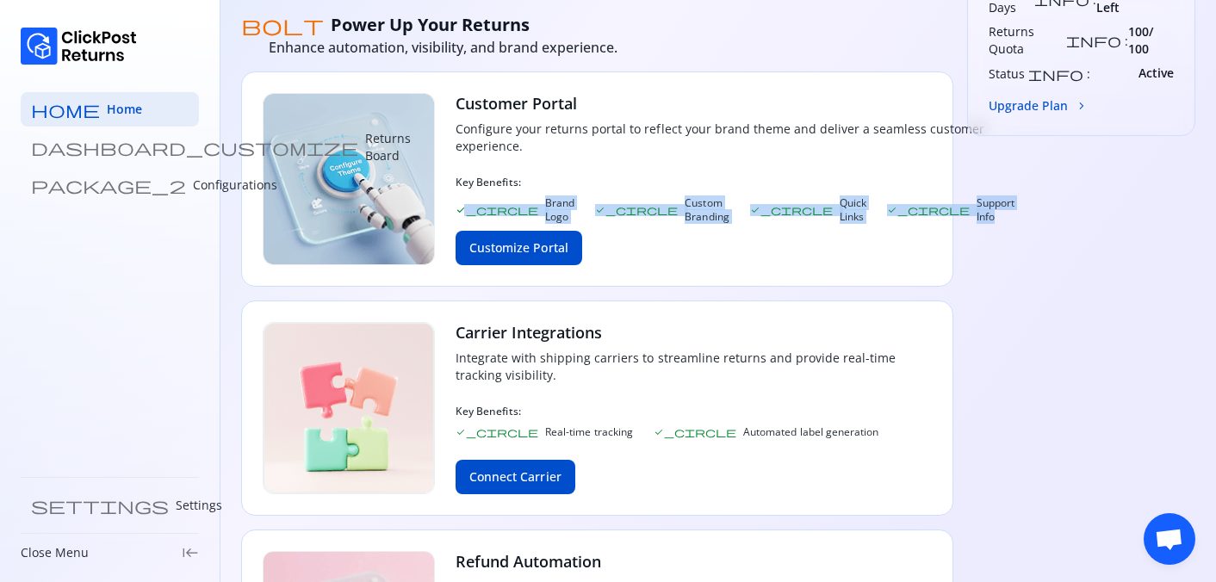
scroll to position [729, 0]
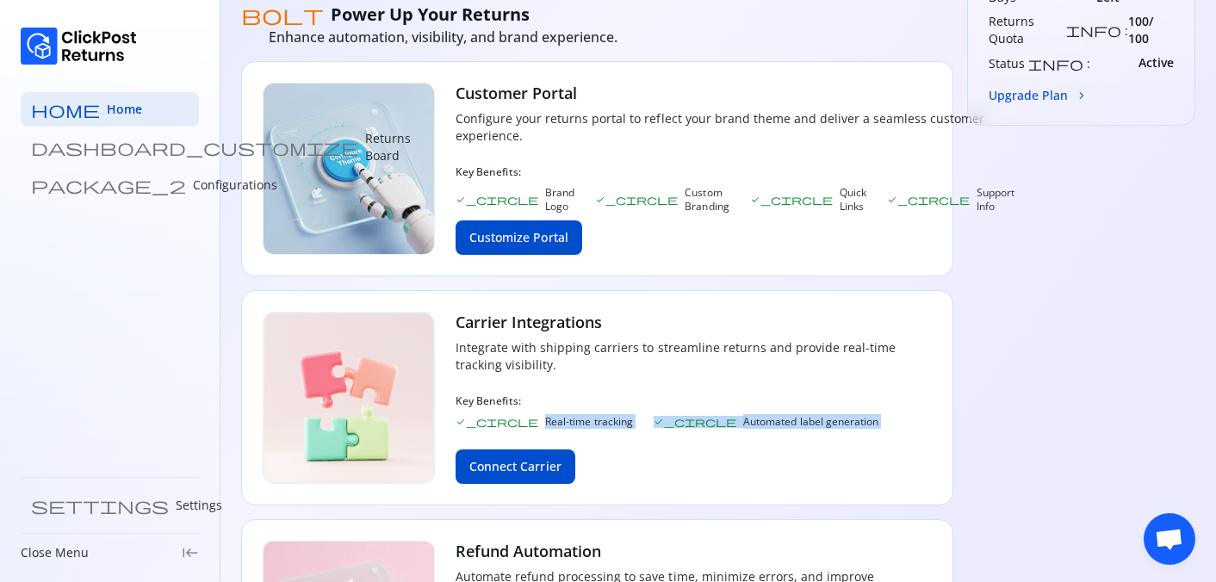
drag, startPoint x: 459, startPoint y: 412, endPoint x: 657, endPoint y: 422, distance: 198.3
click at [658, 422] on div "Carrier Integrations Integrate with shipping carriers to streamline returns and…" at bounding box center [694, 398] width 476 height 172
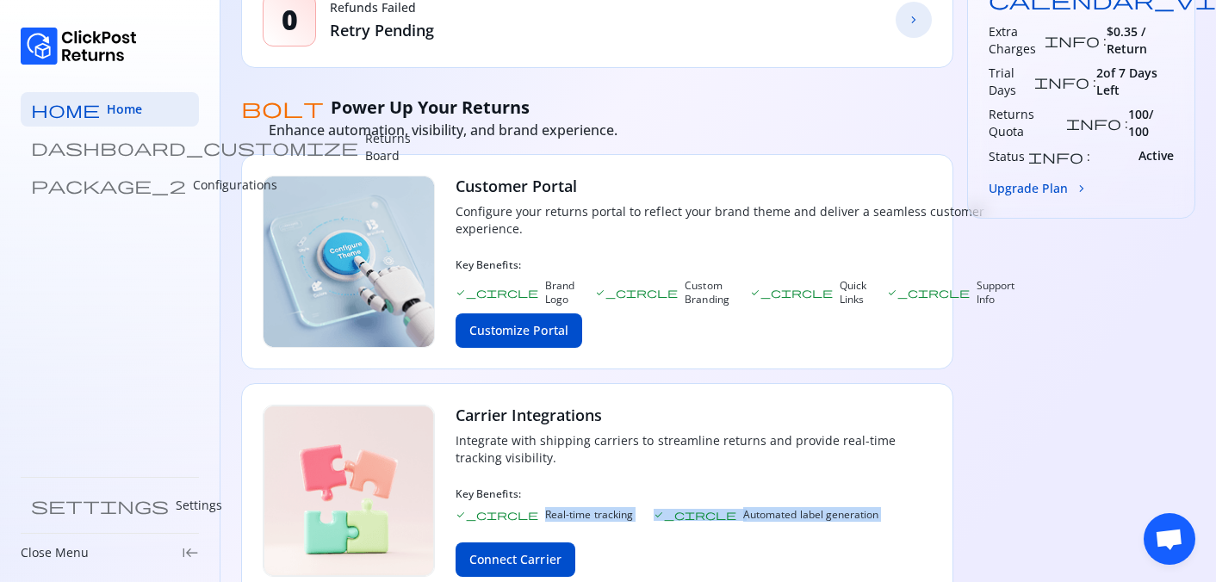
scroll to position [882, 0]
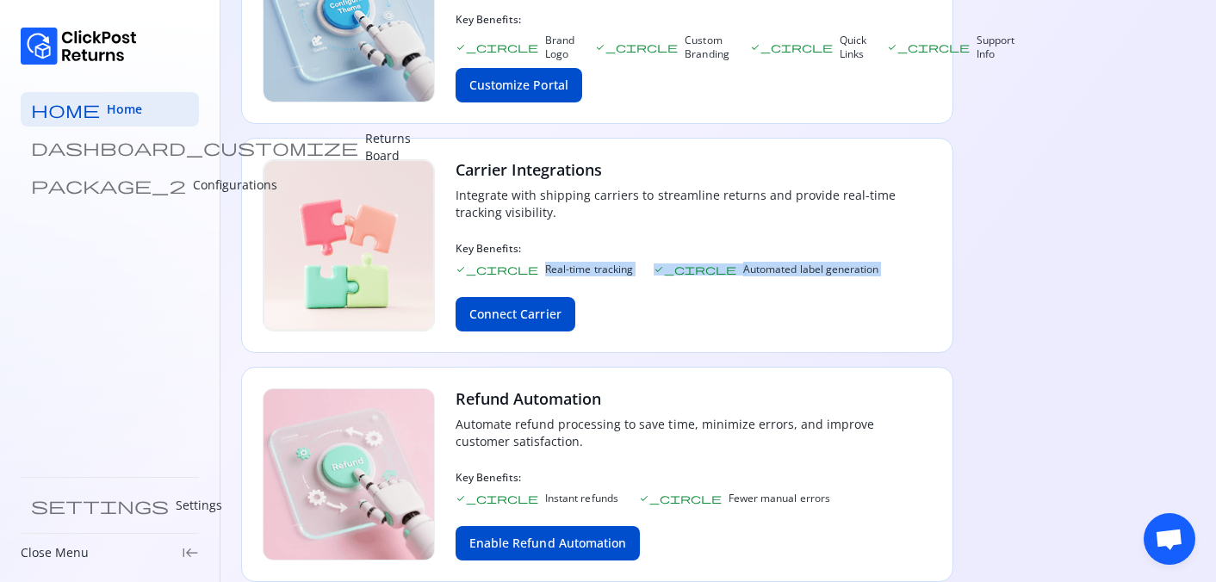
click at [659, 304] on div "Connect Carrier" at bounding box center [694, 314] width 476 height 34
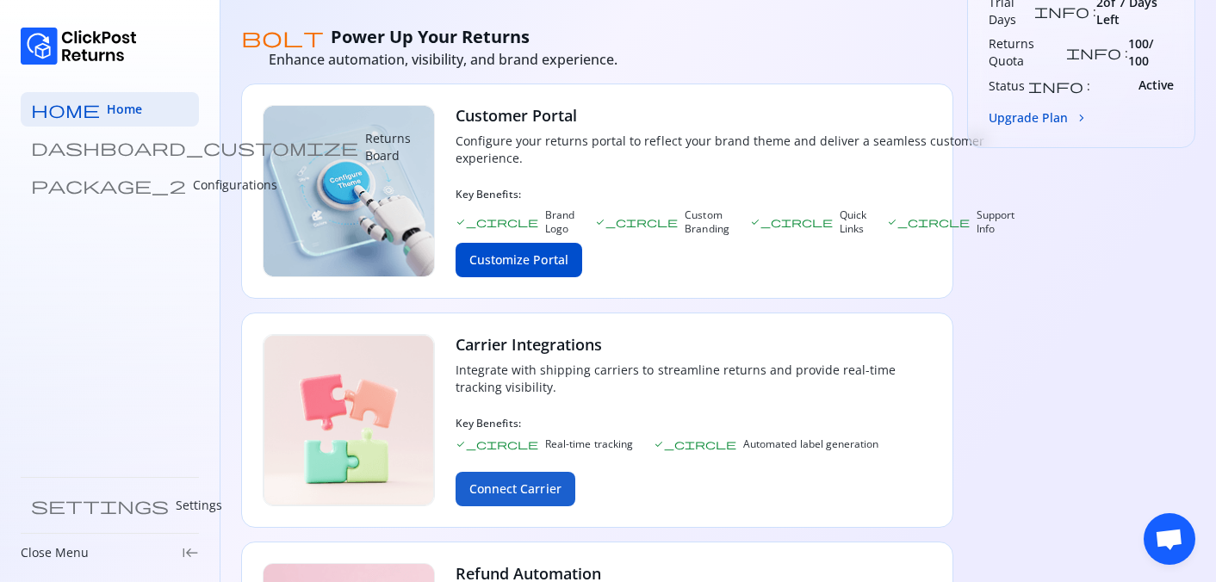
scroll to position [705, 0]
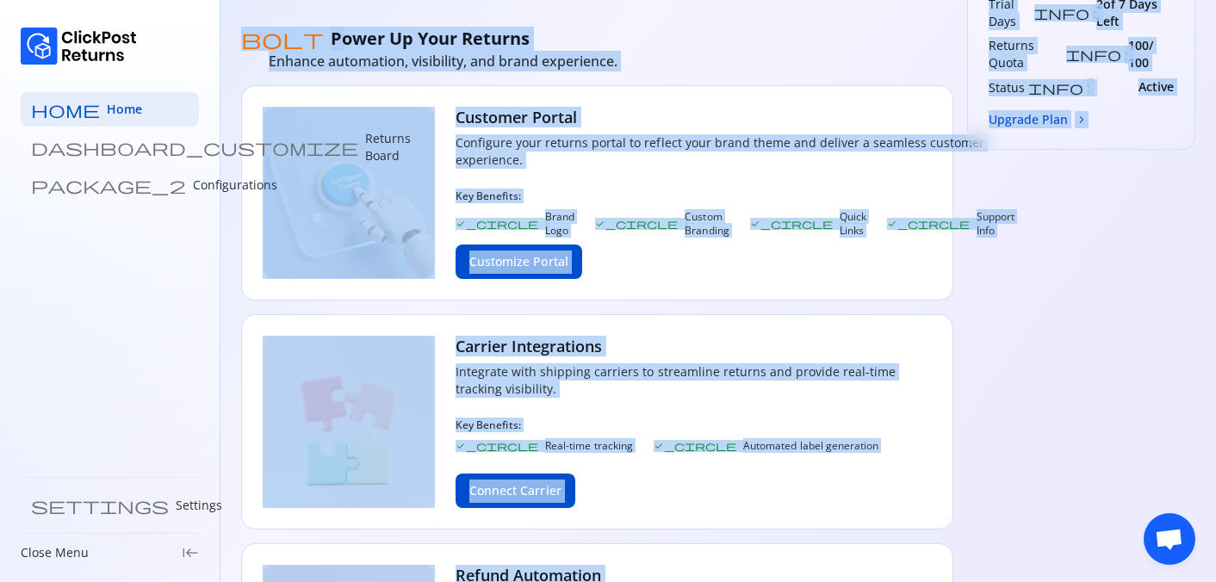
drag, startPoint x: 239, startPoint y: 17, endPoint x: 1114, endPoint y: 524, distance: 1011.5
click at [1114, 524] on section "Overview Monitor key metrics and activity for your returns in real time. Last 7…" at bounding box center [717, 37] width 995 height 1484
click at [1007, 417] on div "news Reports Get consolidated insights on returns performance and refund trends…" at bounding box center [1081, 105] width 228 height 1305
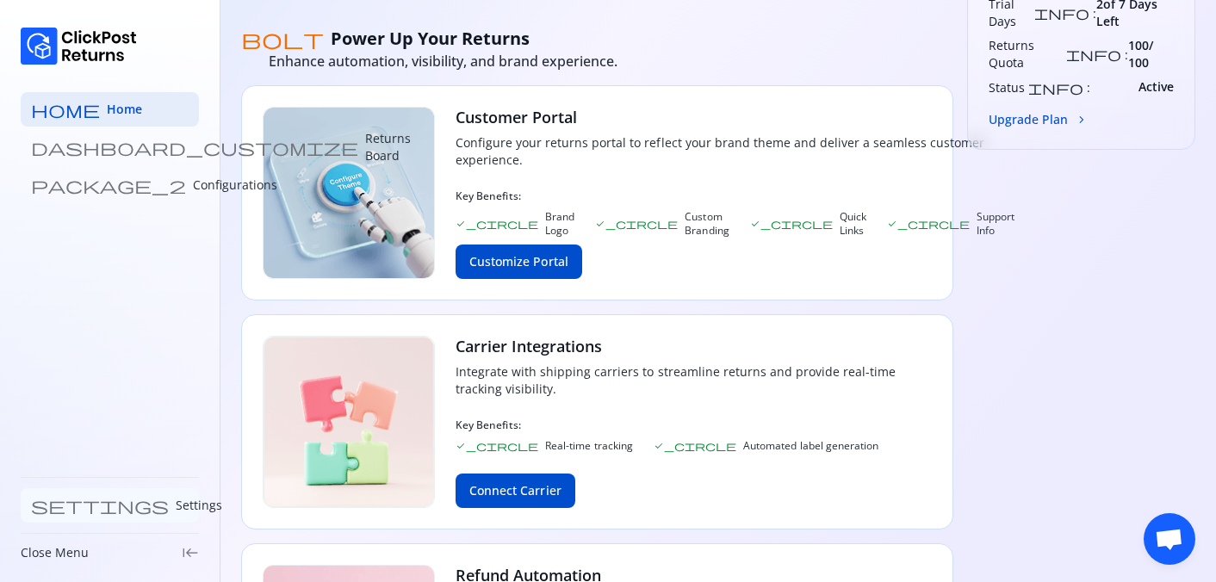
click at [90, 493] on link "settings Settings" at bounding box center [110, 505] width 178 height 34
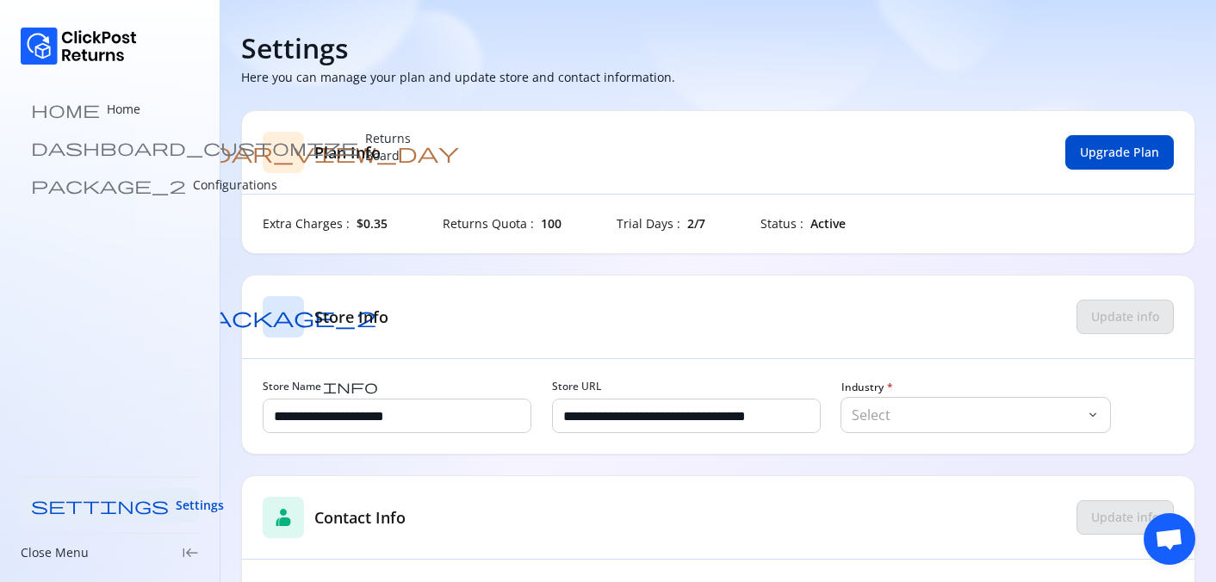
scroll to position [94, 0]
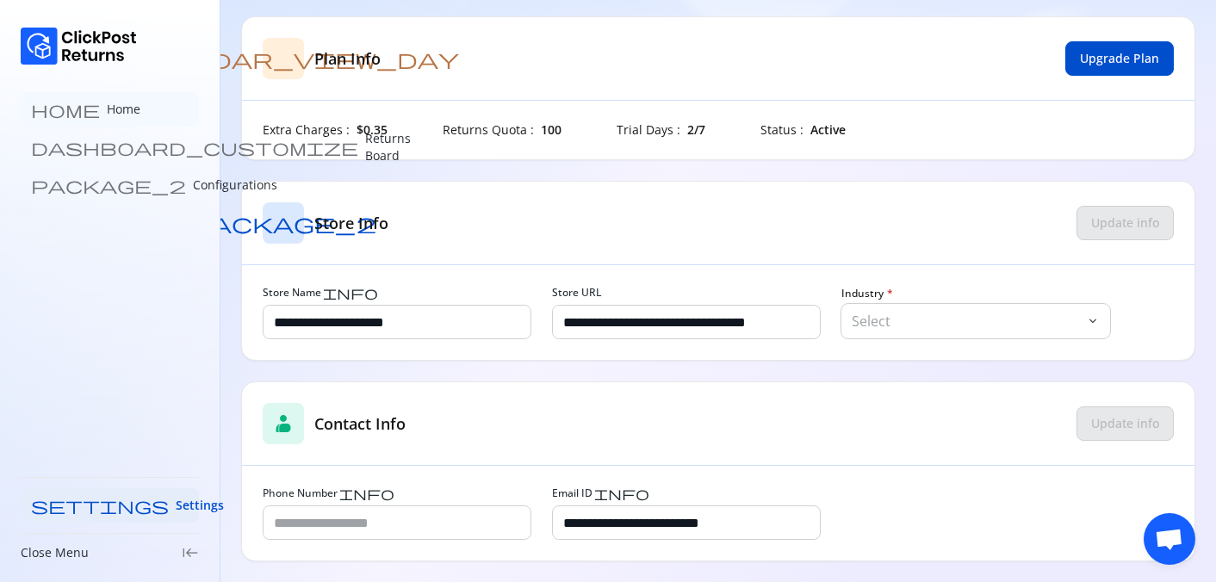
click at [133, 115] on link "home Home" at bounding box center [110, 109] width 178 height 34
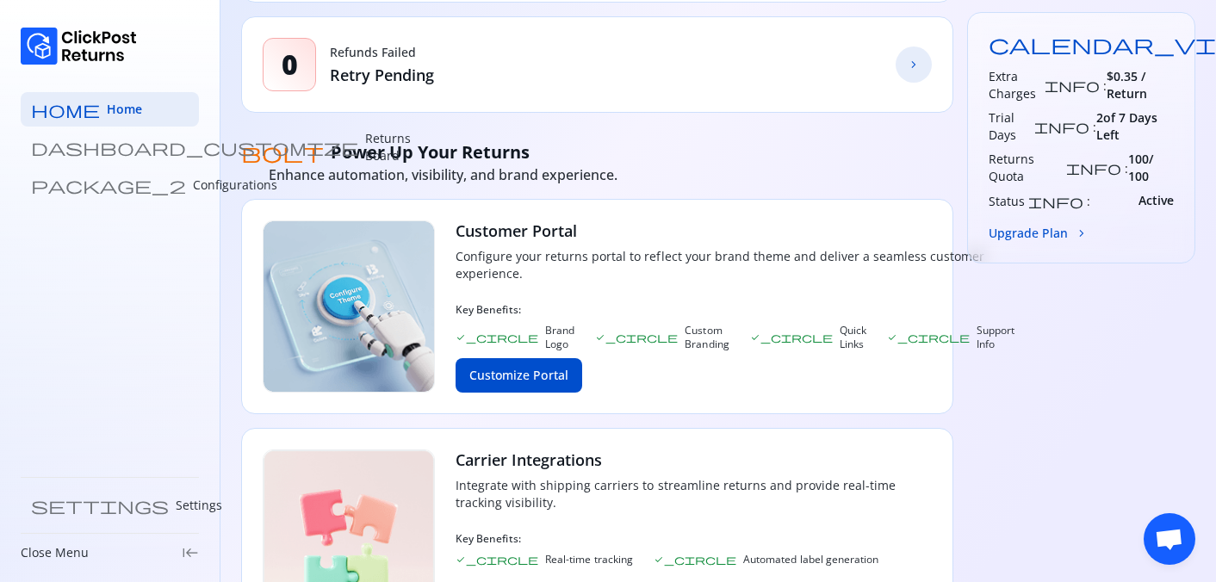
scroll to position [560, 0]
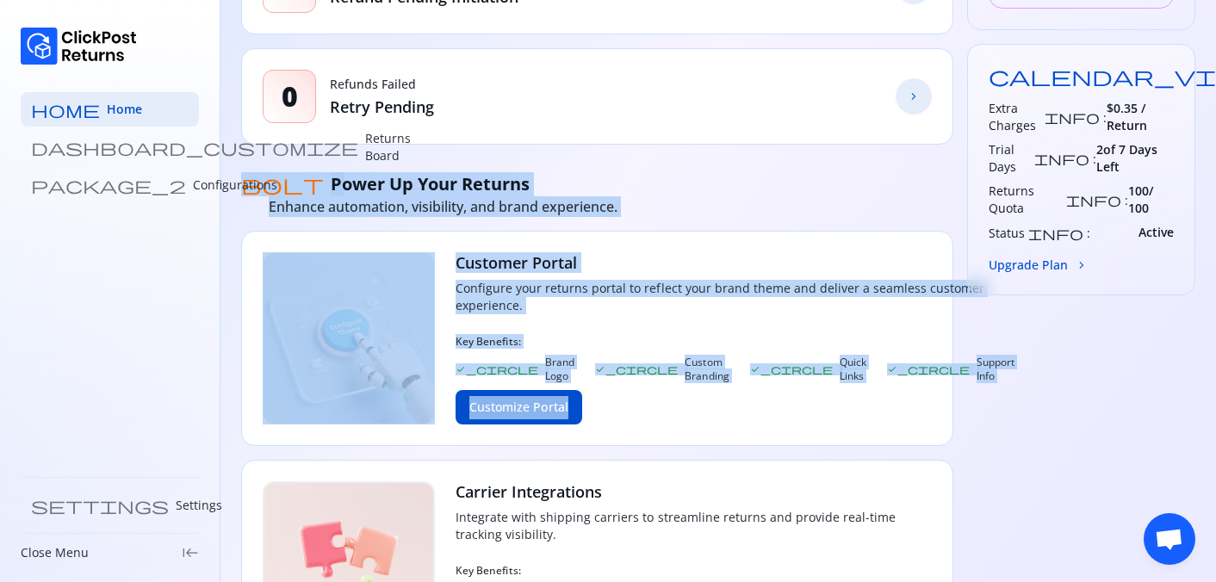
drag, startPoint x: 246, startPoint y: 154, endPoint x: 835, endPoint y: 438, distance: 653.9
click at [841, 438] on div "attach_money Refund Processed $1.4K package_2 Return Volume 4 percent Return Ra…" at bounding box center [597, 251] width 712 height 1305
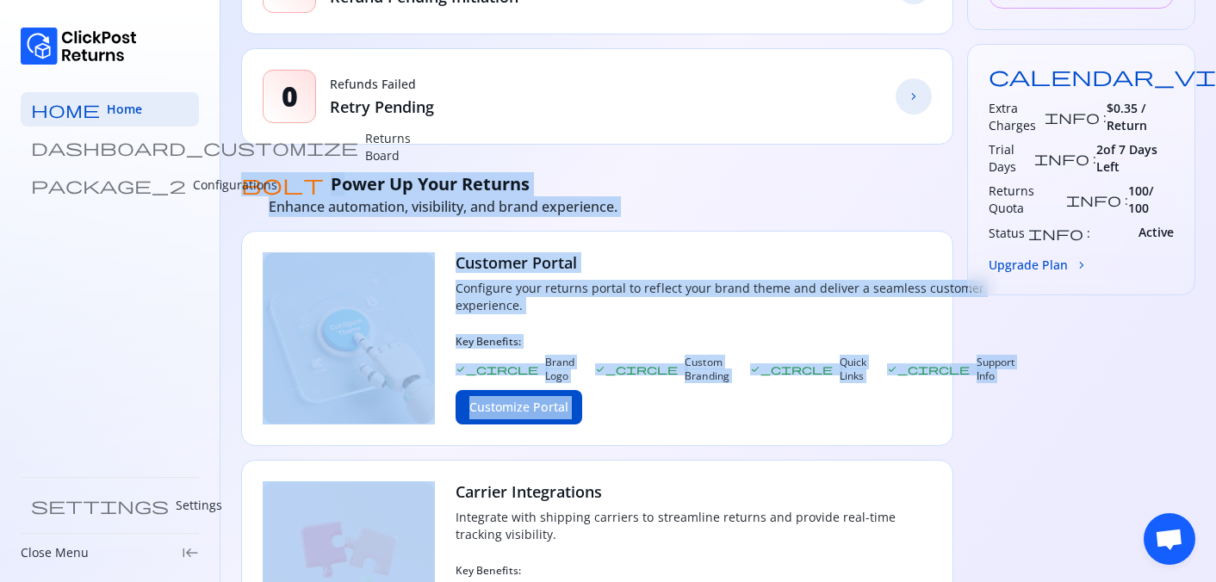
click at [754, 262] on h3 "Customer Portal" at bounding box center [735, 262] width 559 height 21
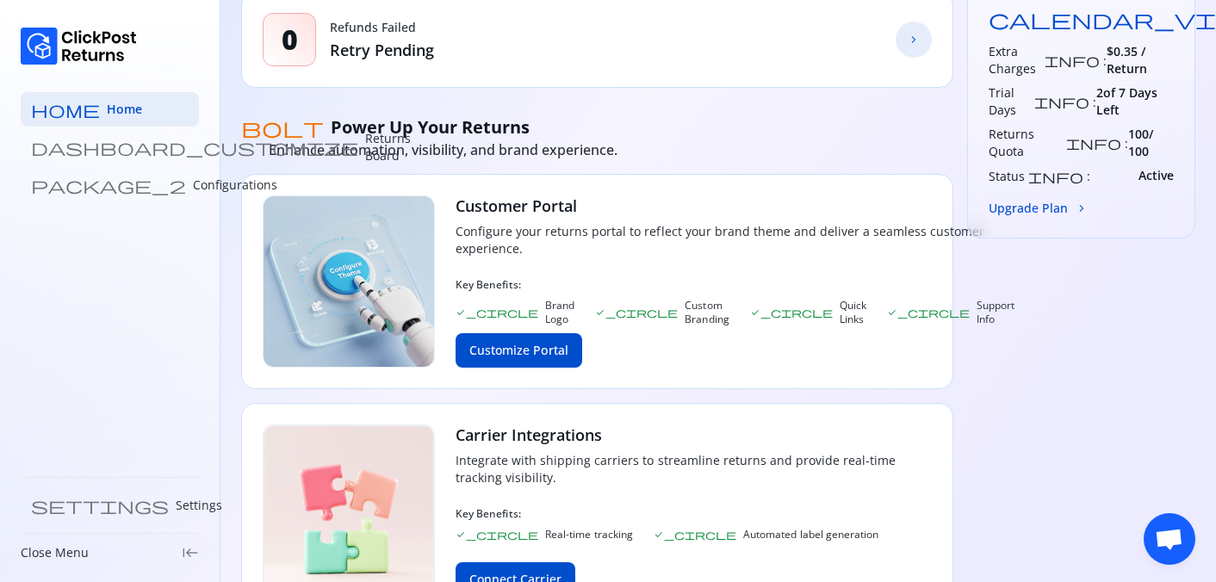
scroll to position [618, 0]
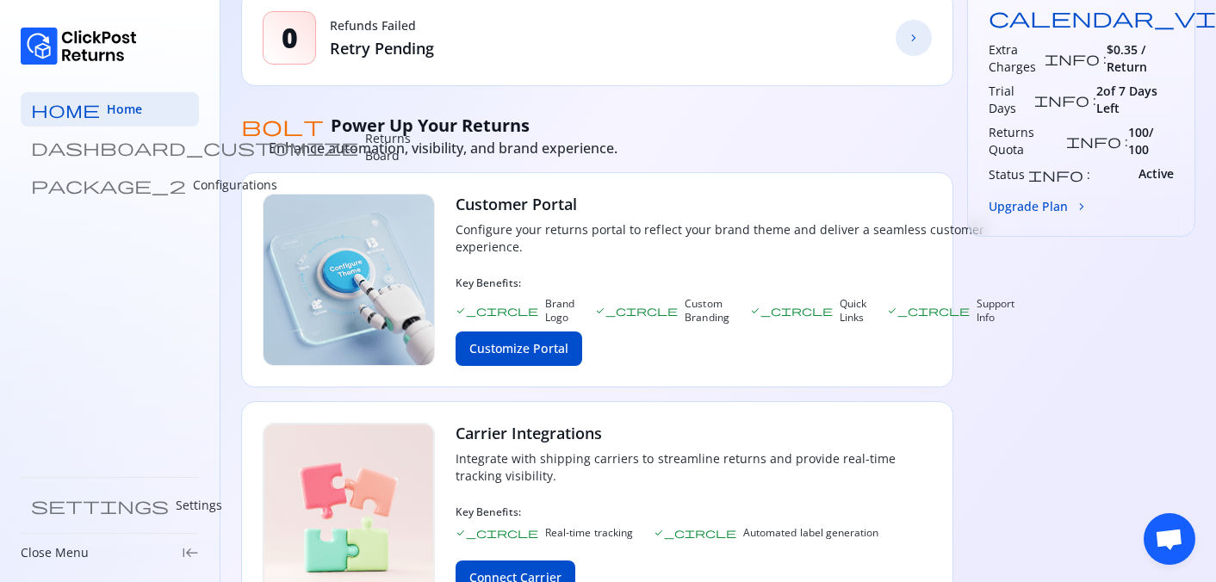
click at [604, 256] on div "Customer Portal Configure your returns portal to reflect your brand theme and d…" at bounding box center [735, 280] width 559 height 172
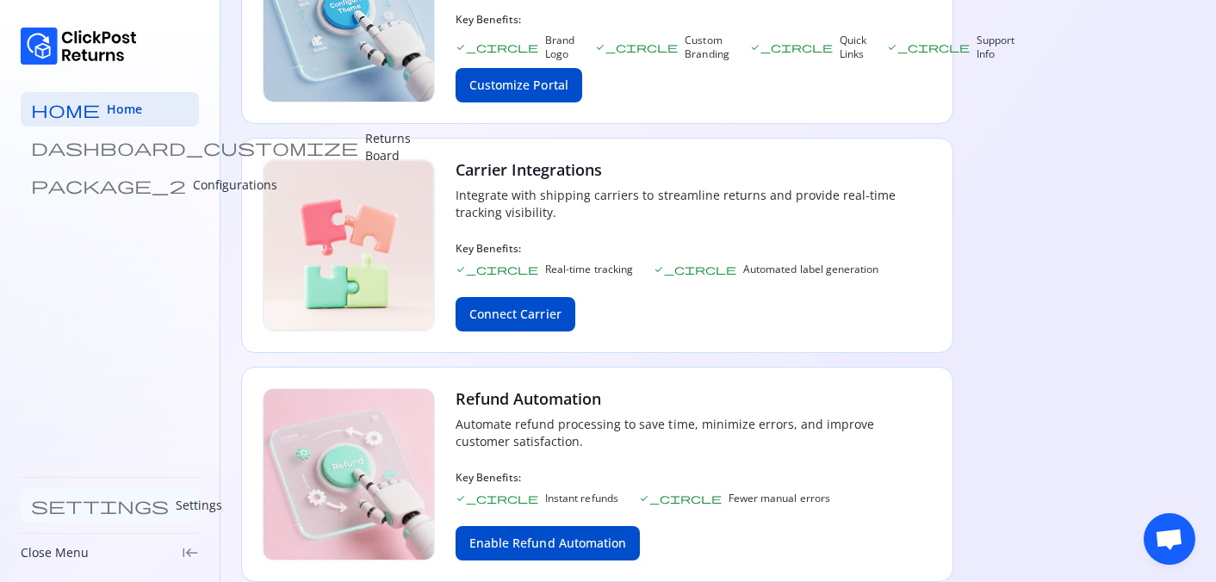
click at [92, 515] on link "settings Settings" at bounding box center [110, 505] width 178 height 34
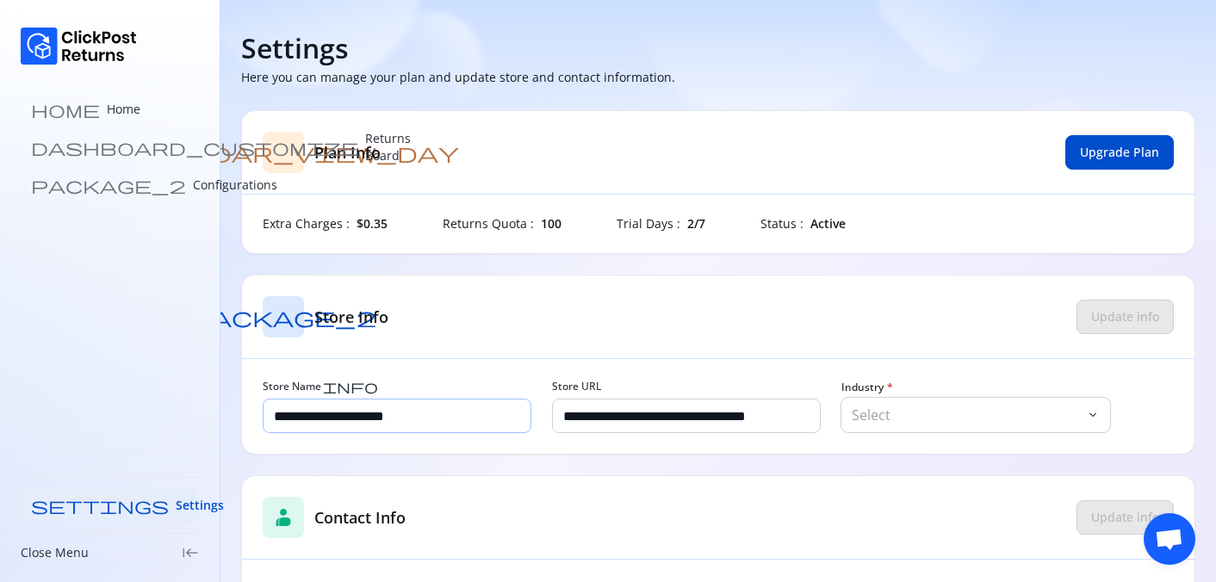
scroll to position [1, 0]
click at [903, 407] on p "Select" at bounding box center [967, 414] width 231 height 21
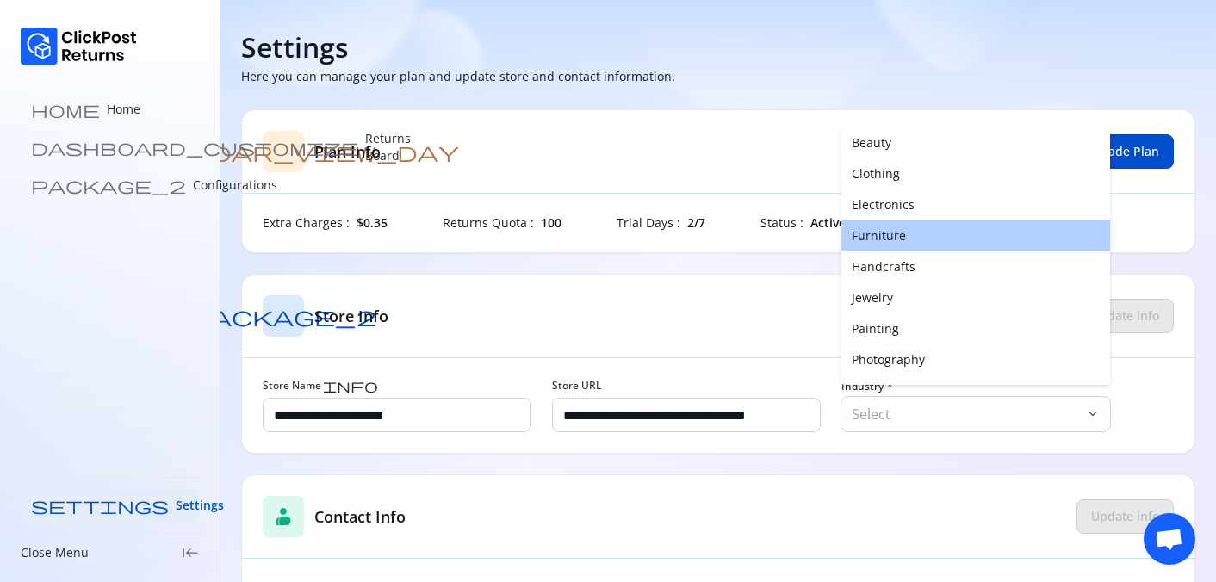
click at [874, 235] on button "Furniture" at bounding box center [975, 235] width 269 height 31
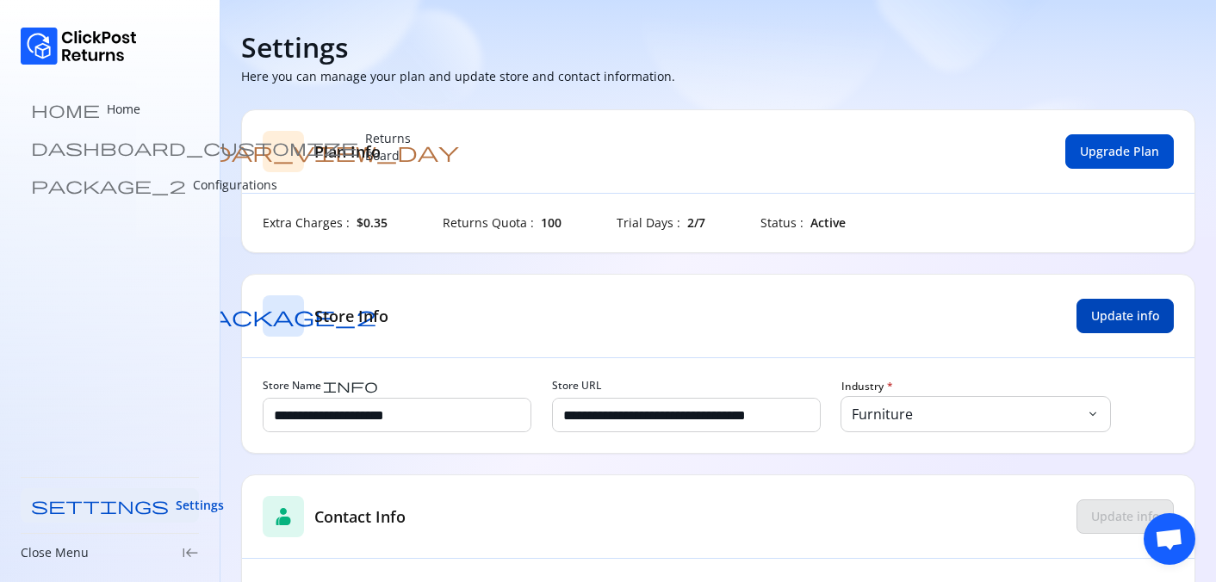
click at [1109, 303] on button "Update info" at bounding box center [1124, 316] width 97 height 34
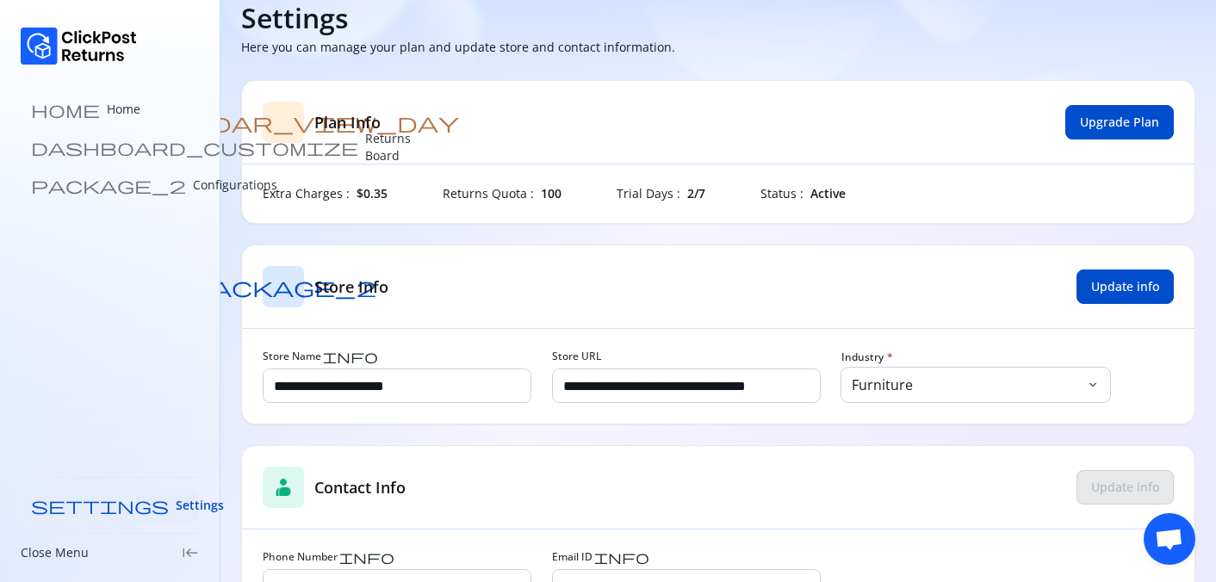
scroll to position [94, 0]
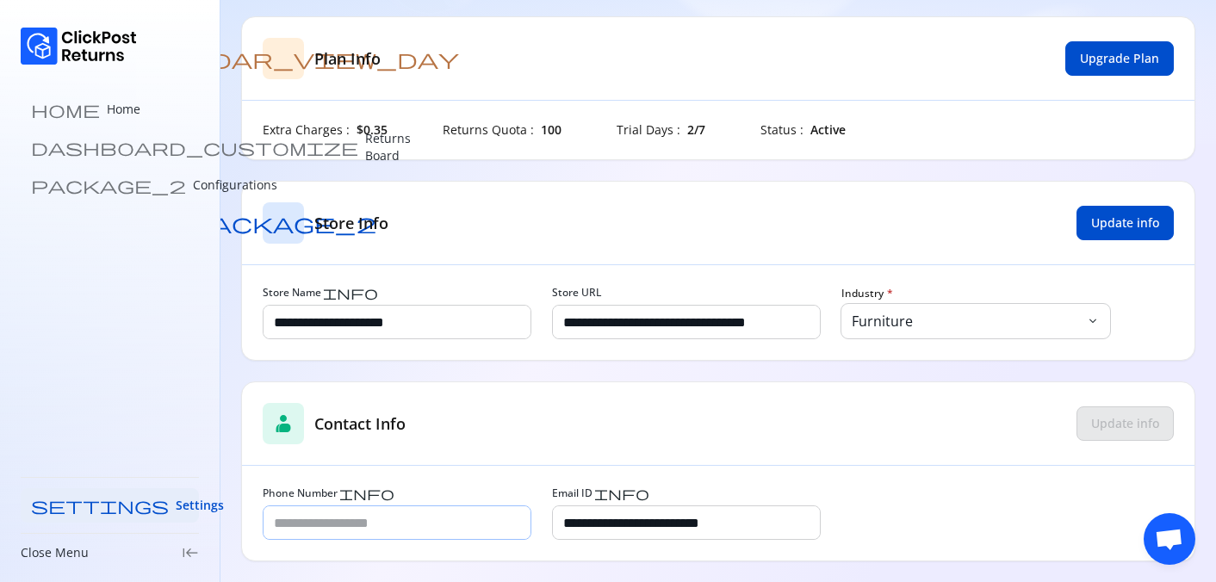
click at [396, 513] on input "Phone Number info" at bounding box center [396, 522] width 267 height 33
type input "**********"
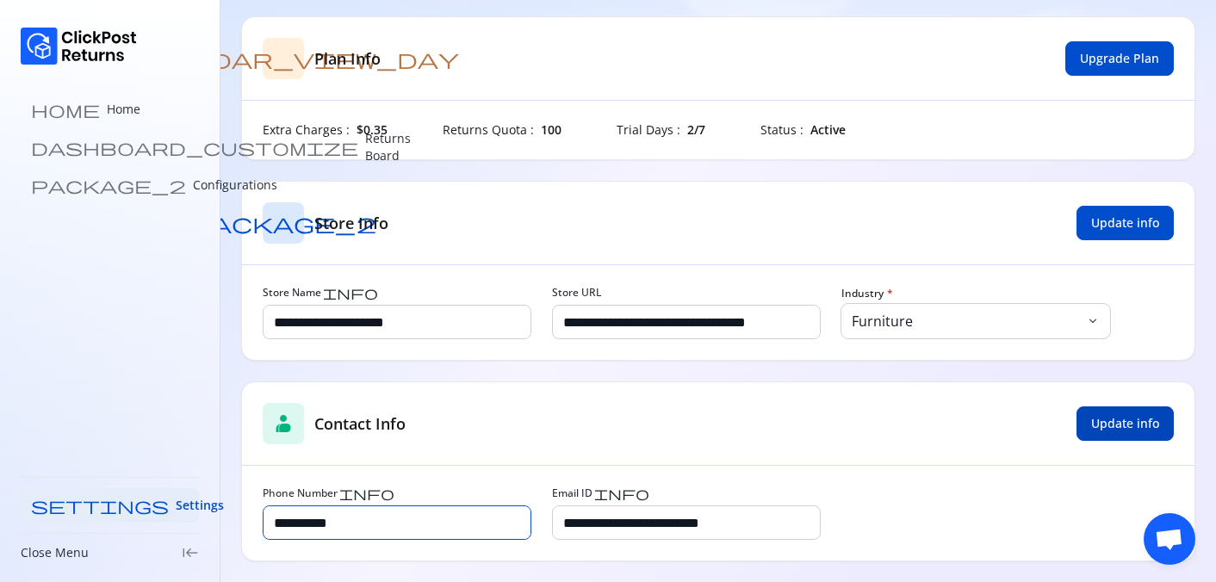
click at [1140, 412] on button "Update info" at bounding box center [1124, 423] width 97 height 34
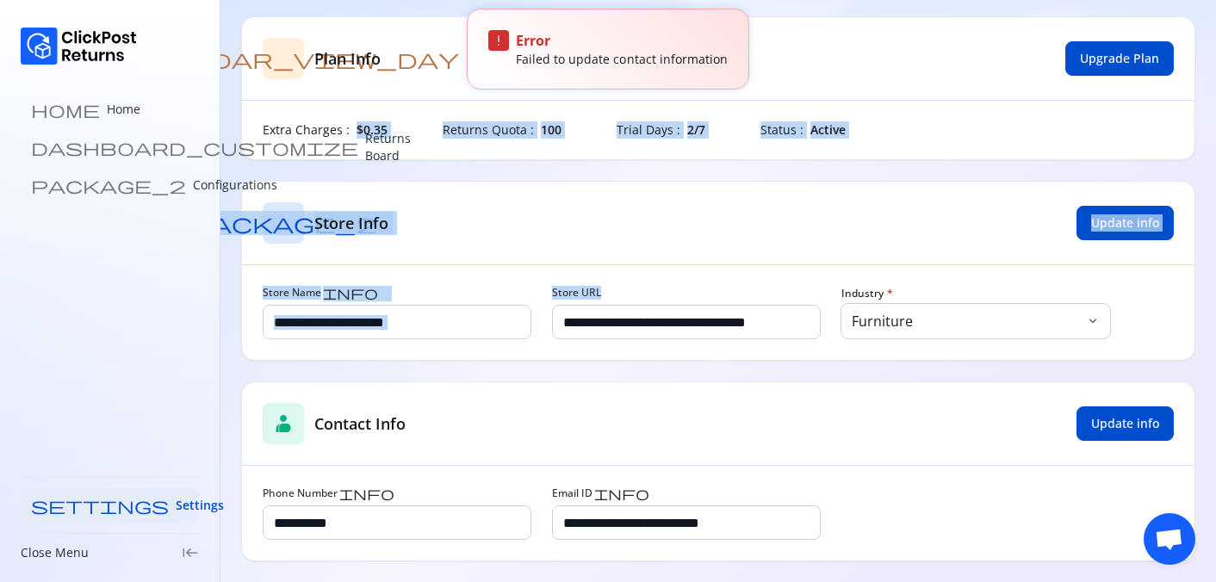
drag, startPoint x: 223, startPoint y: 163, endPoint x: 843, endPoint y: 344, distance: 645.8
click at [843, 344] on section "**********" at bounding box center [717, 244] width 995 height 676
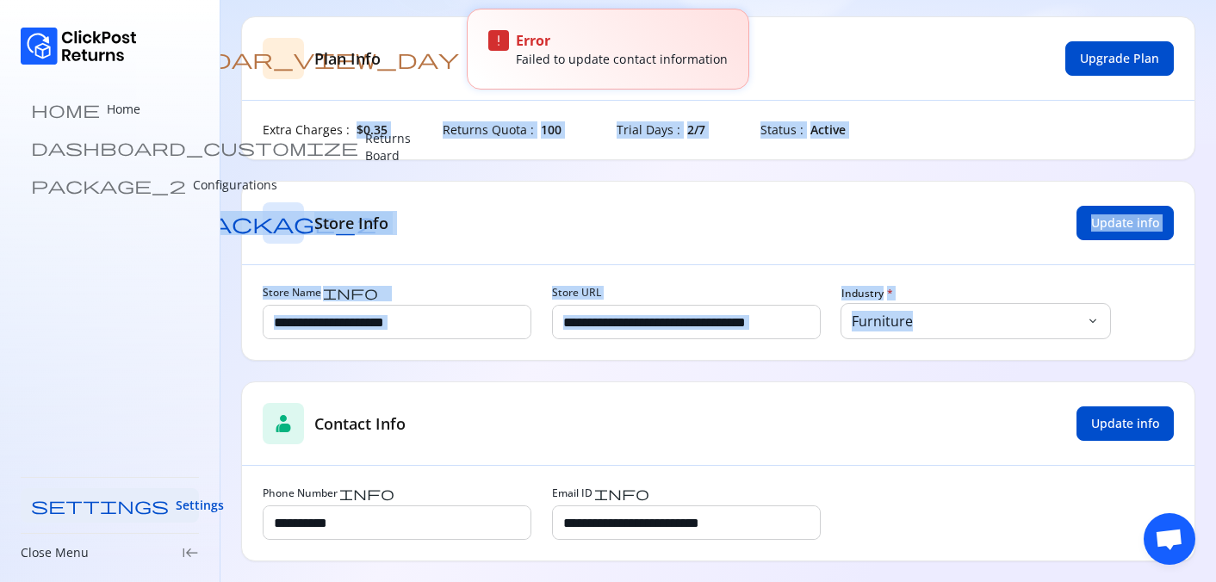
click at [920, 394] on div "contacts_product Contact Info Update info" at bounding box center [718, 424] width 952 height 84
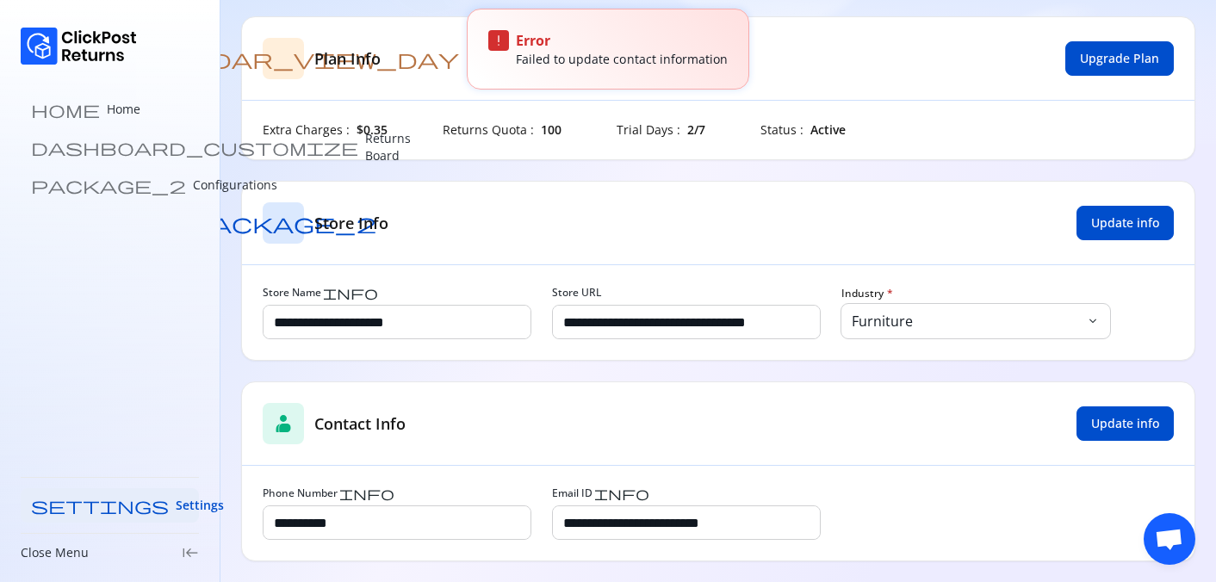
scroll to position [0, 0]
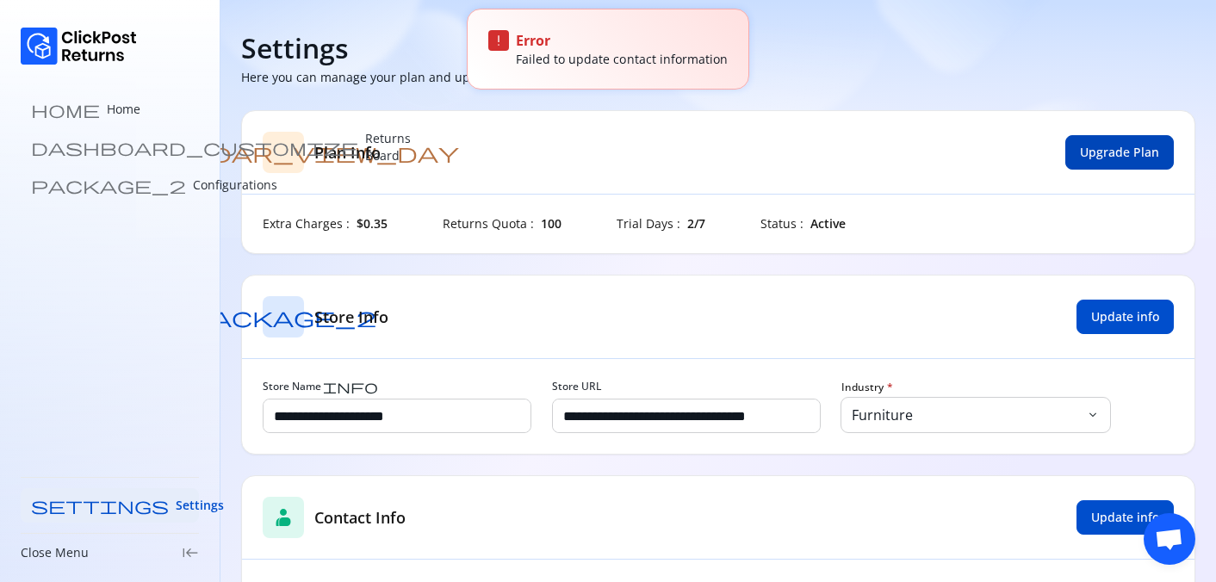
click at [1152, 140] on button "Upgrade Plan" at bounding box center [1119, 152] width 108 height 34
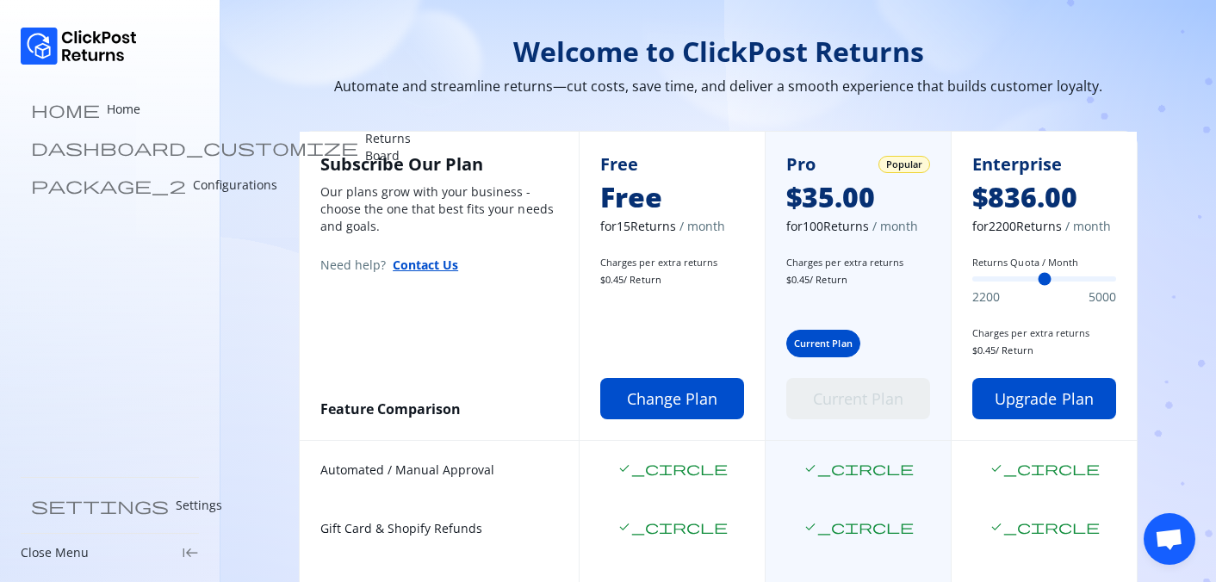
click at [824, 350] on span "Current Plan" at bounding box center [823, 344] width 59 height 14
drag, startPoint x: 798, startPoint y: 349, endPoint x: 921, endPoint y: 348, distance: 123.1
click at [922, 349] on div "Current Plan Current Plan" at bounding box center [858, 375] width 144 height 90
click at [96, 494] on link "settings Settings" at bounding box center [110, 505] width 178 height 34
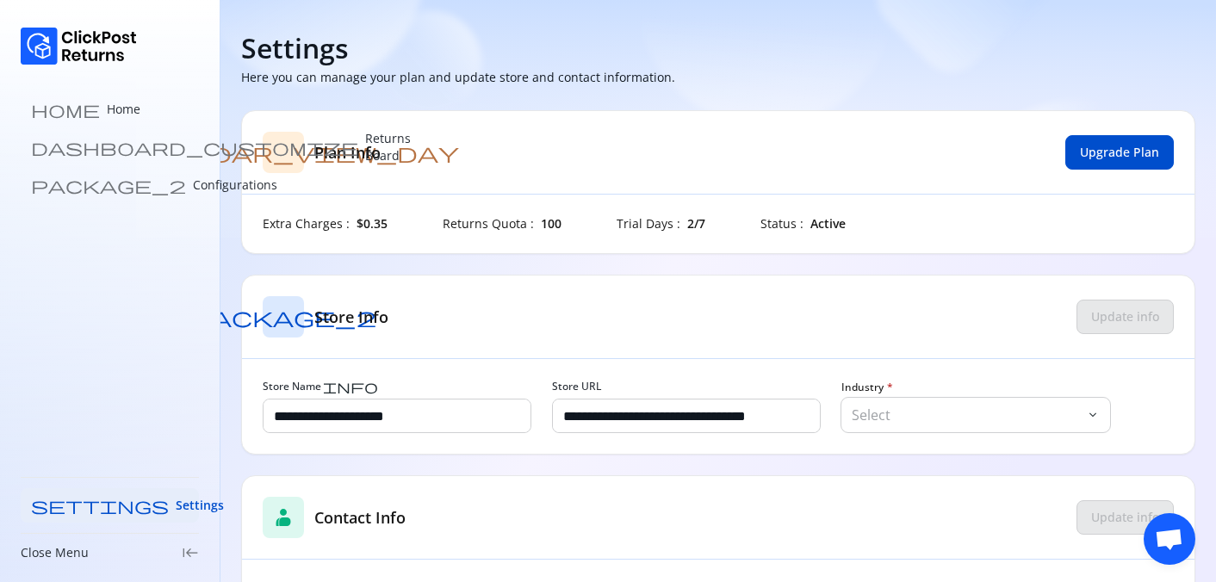
scroll to position [94, 0]
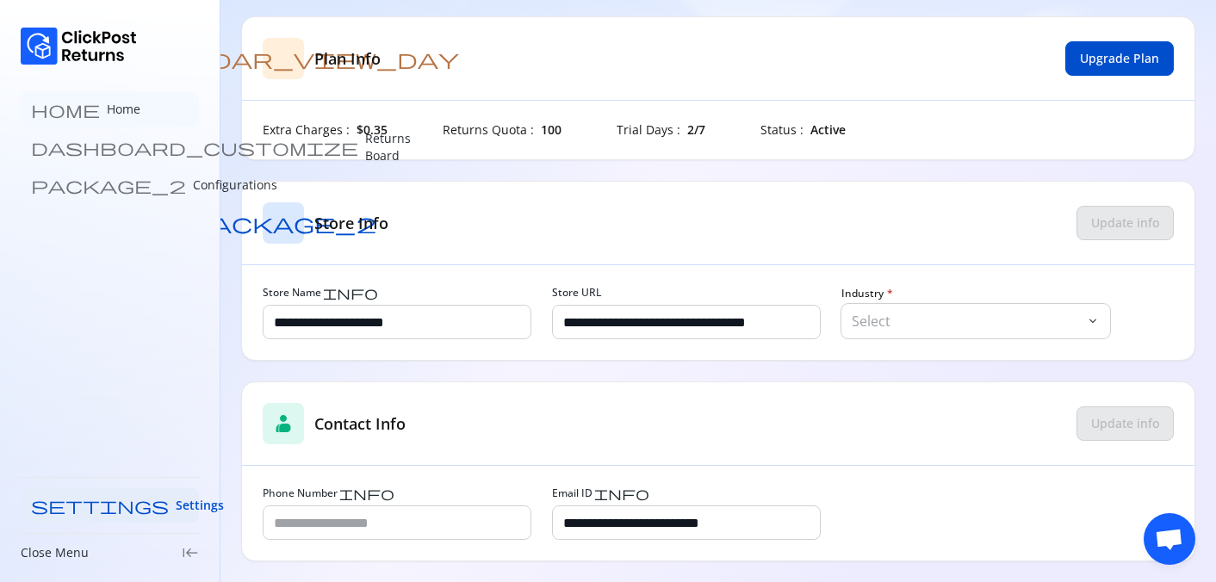
click at [109, 114] on link "home Home" at bounding box center [110, 109] width 178 height 34
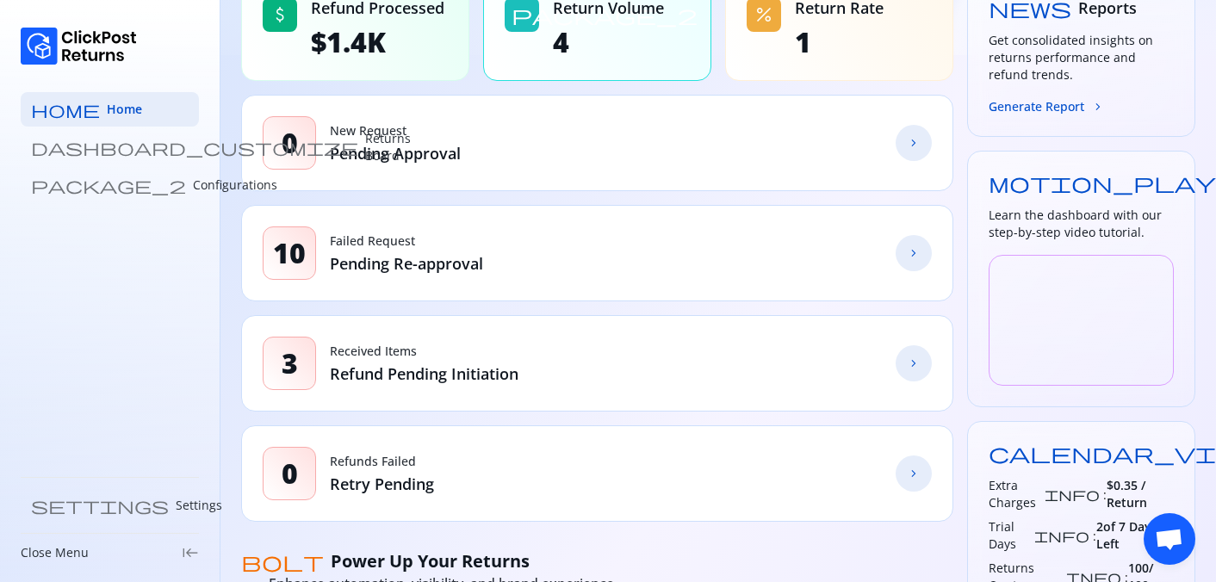
scroll to position [182, 0]
click at [139, 176] on link "package_2 Configurations" at bounding box center [110, 185] width 178 height 34
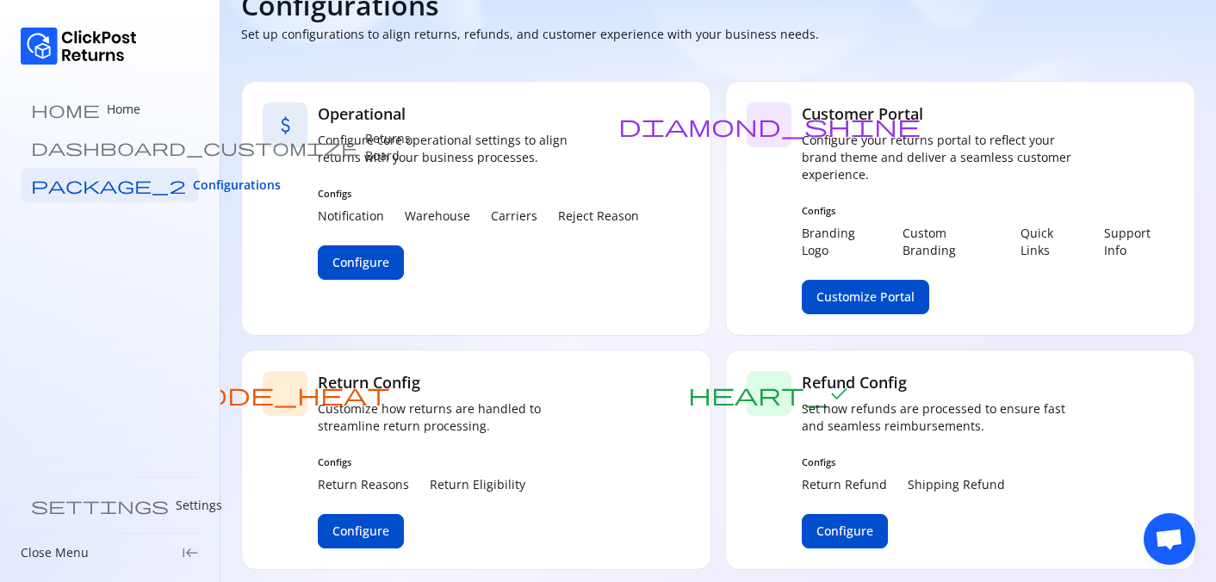
scroll to position [52, 0]
